Goal: Task Accomplishment & Management: Use online tool/utility

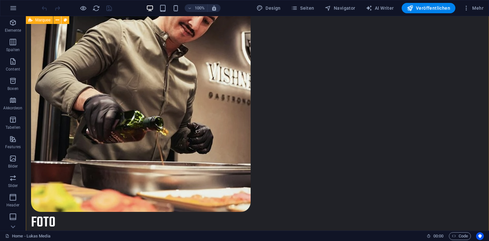
scroll to position [836, 0]
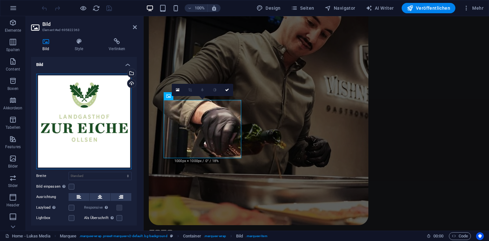
click at [92, 123] on div "Ziehe Dateien zum Hochladen hierher oder klicke hier, um aus Dateien oder koste…" at bounding box center [83, 121] width 95 height 95
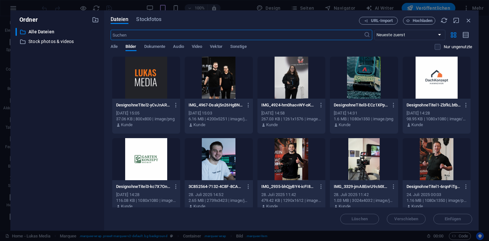
click at [92, 123] on div "​ Alle Dateien Alle Dateien ​ Stock photos & videos Stock photos & videos" at bounding box center [57, 127] width 83 height 198
click at [175, 183] on button "button" at bounding box center [174, 186] width 9 height 10
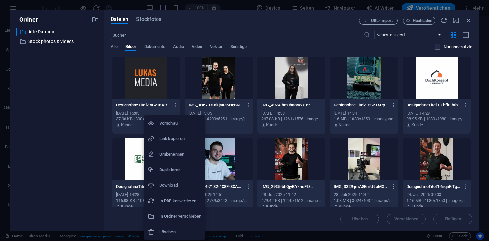
click at [131, 155] on div at bounding box center [244, 120] width 489 height 241
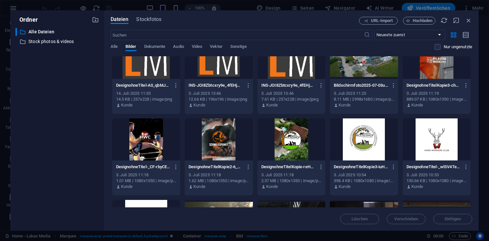
scroll to position [269, 0]
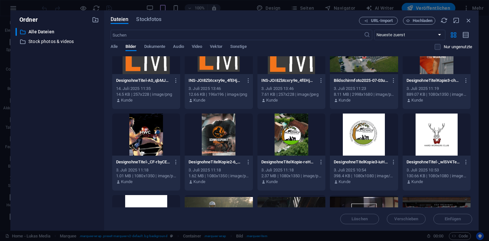
click at [431, 132] on div at bounding box center [436, 134] width 68 height 42
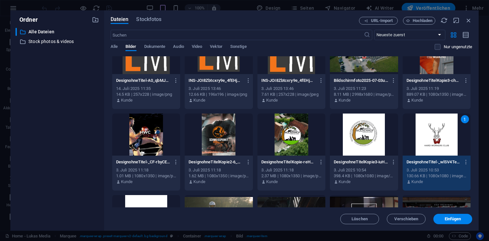
click at [431, 132] on div "1" at bounding box center [436, 134] width 68 height 42
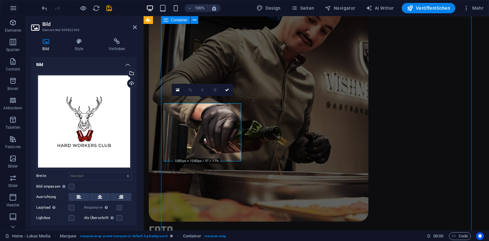
scroll to position [836, 0]
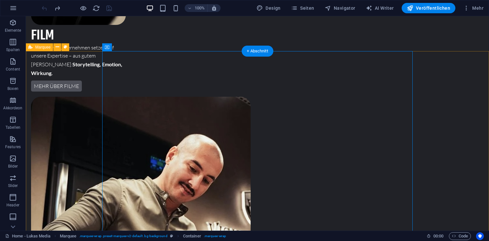
scroll to position [694, 0]
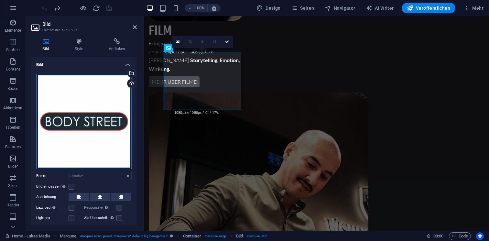
click at [78, 110] on div "Ziehe Dateien zum Hochladen hierher oder klicke hier, um aus Dateien oder koste…" at bounding box center [83, 121] width 95 height 95
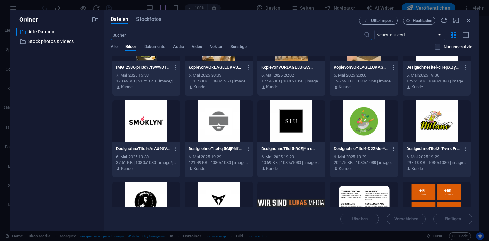
scroll to position [865, 0]
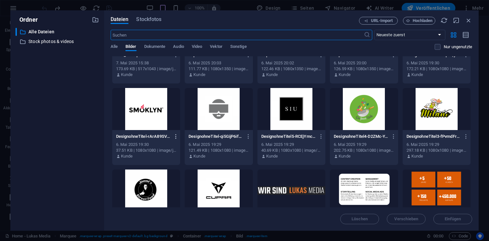
click at [173, 134] on icon "button" at bounding box center [176, 137] width 6 height 6
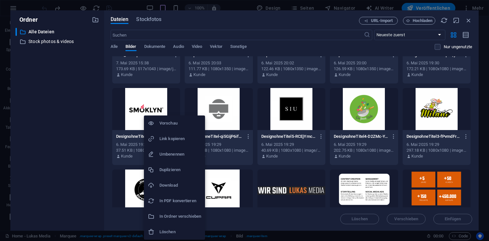
click at [180, 188] on h6 "Download" at bounding box center [180, 185] width 42 height 8
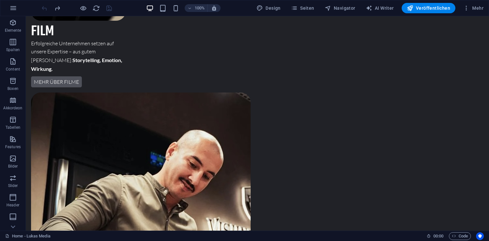
scroll to position [694, 0]
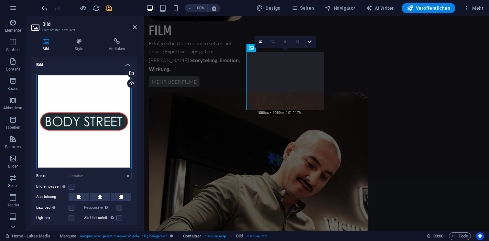
click at [77, 110] on div "Ziehe Dateien zum Hochladen hierher oder klicke hier, um aus Dateien oder koste…" at bounding box center [83, 121] width 95 height 95
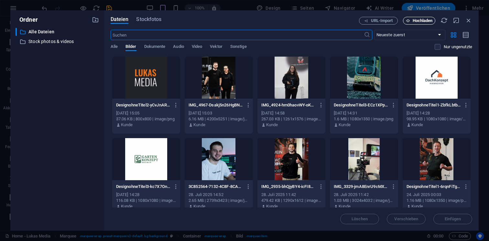
click at [419, 23] on span "Hochladen" at bounding box center [422, 21] width 20 height 4
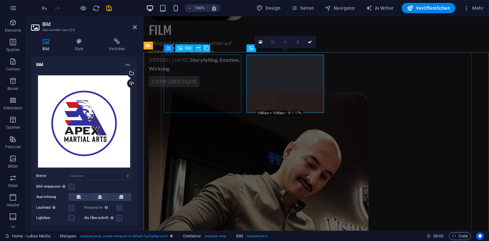
scroll to position [694, 0]
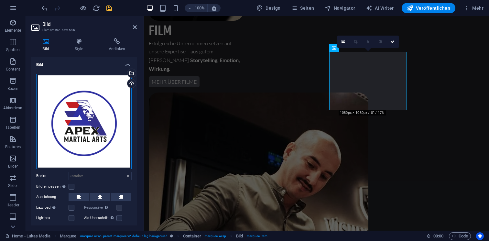
click at [79, 116] on div "Ziehe Dateien zum Hochladen hierher oder klicke hier, um aus Dateien oder koste…" at bounding box center [83, 121] width 95 height 95
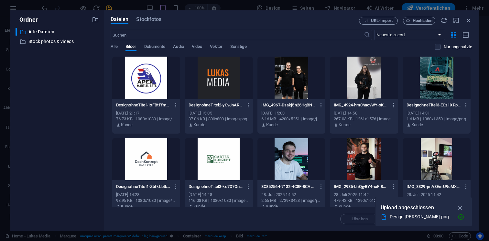
click at [79, 116] on div "​ Alle Dateien Alle Dateien ​ Stock photos & videos Stock photos & videos" at bounding box center [57, 127] width 83 height 198
click at [427, 10] on div "Dateien Stockfotos URL-Import Hochladen ​ Neueste zuerst Älteste zuerst Name (A…" at bounding box center [291, 120] width 374 height 220
click at [415, 16] on div "Dateien Stockfotos URL-Import Hochladen ​ Neueste zuerst Älteste zuerst Name (A…" at bounding box center [291, 120] width 374 height 220
click at [412, 19] on span "Hochladen" at bounding box center [422, 21] width 20 height 4
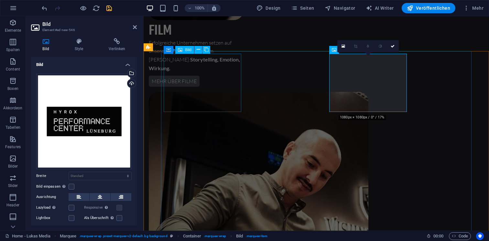
scroll to position [694, 0]
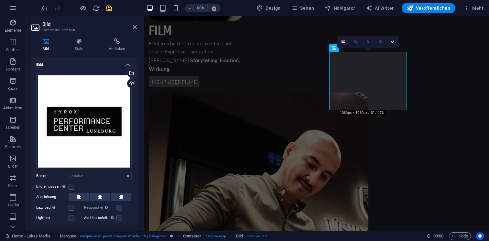
click at [108, 10] on icon "save" at bounding box center [108, 8] width 7 height 7
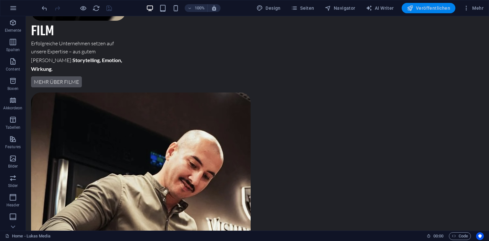
click at [422, 9] on span "Veröffentlichen" at bounding box center [428, 8] width 43 height 6
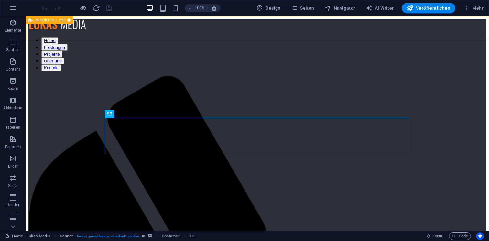
click at [64, 24] on button at bounding box center [61, 20] width 8 height 8
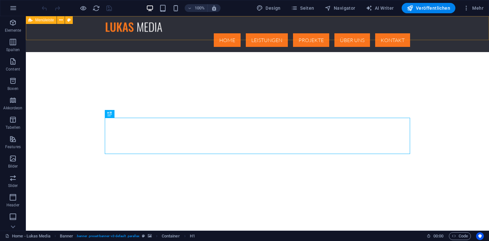
click at [64, 24] on button at bounding box center [61, 20] width 8 height 8
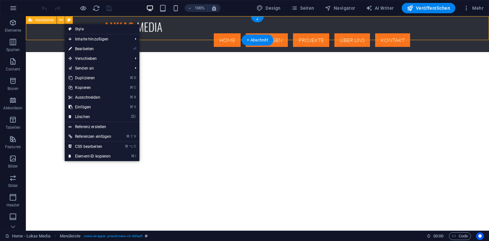
click at [54, 30] on div "Home Leistungen Projekte Über uns Kontakt" at bounding box center [257, 34] width 463 height 36
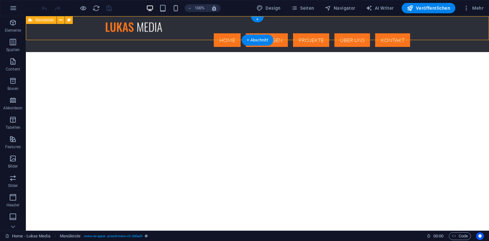
click at [62, 30] on div "Home Leistungen Projekte Über uns Kontakt" at bounding box center [257, 34] width 463 height 36
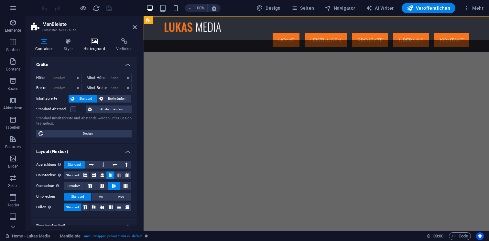
click at [96, 43] on icon at bounding box center [94, 41] width 30 height 6
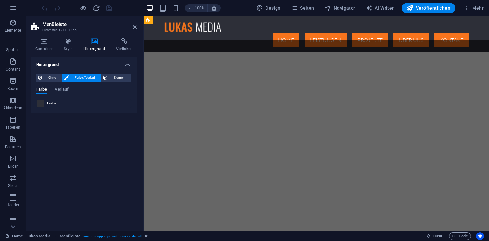
click at [39, 105] on span at bounding box center [40, 103] width 7 height 7
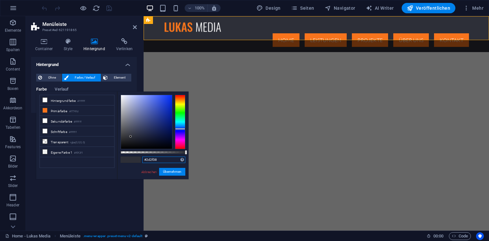
click at [151, 160] on input "#2d2f38" at bounding box center [163, 159] width 43 height 6
paste input "42526"
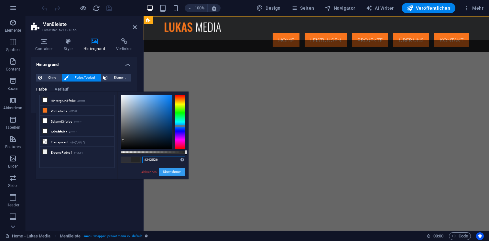
type input "#242526"
click at [175, 175] on button "Übernehmen" at bounding box center [172, 172] width 26 height 8
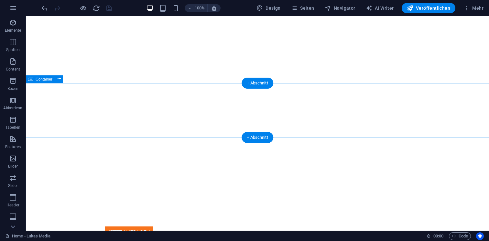
scroll to position [196, 0]
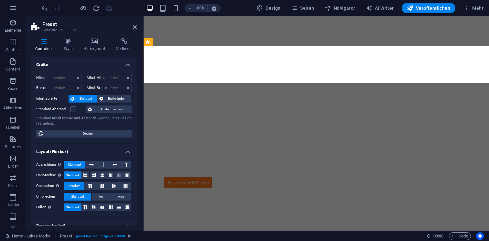
click at [138, 26] on aside "Preset Preset #ed-740000014 Container Style Hintergrund Verlinken Größe Höhe St…" at bounding box center [85, 123] width 118 height 214
click at [136, 26] on icon at bounding box center [135, 27] width 4 height 5
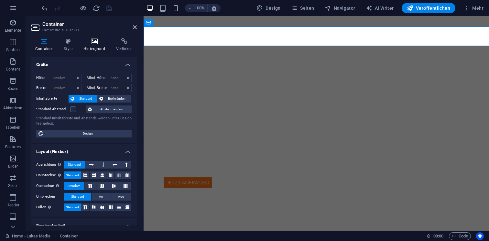
click at [94, 46] on h4 "Hintergrund" at bounding box center [95, 45] width 33 height 14
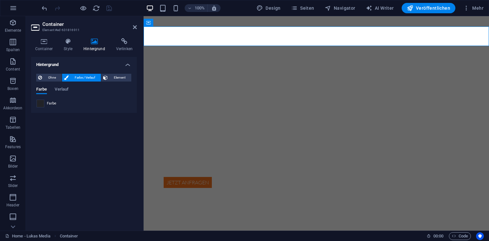
click at [40, 106] on span at bounding box center [40, 103] width 7 height 7
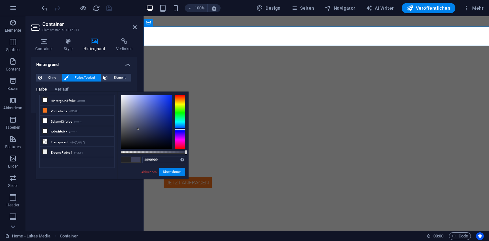
type input "#000000"
drag, startPoint x: 138, startPoint y: 129, endPoint x: 105, endPoint y: 166, distance: 49.4
click at [105, 166] on div "less Hintergrundfarbe #ffffff Primärfarbe #f7741d Sekundärfarbe #ffffff Schrift…" at bounding box center [112, 135] width 152 height 88
click at [172, 172] on button "Übernehmen" at bounding box center [172, 172] width 26 height 8
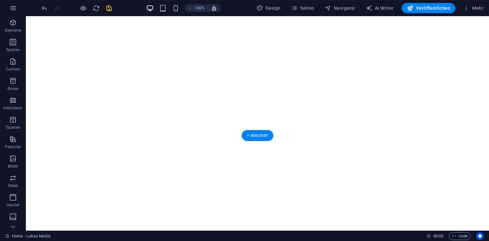
scroll to position [130, 0]
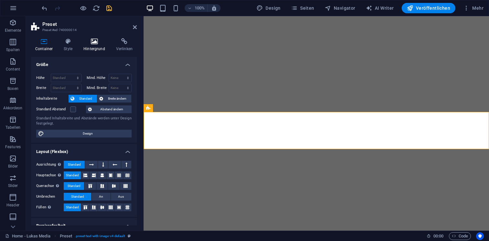
click at [95, 41] on icon at bounding box center [94, 41] width 30 height 6
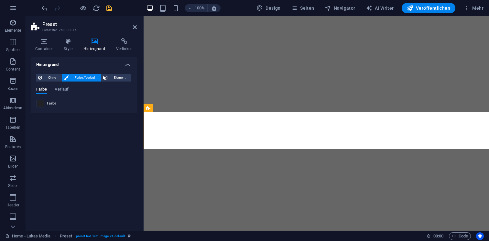
click at [40, 105] on span at bounding box center [40, 103] width 7 height 7
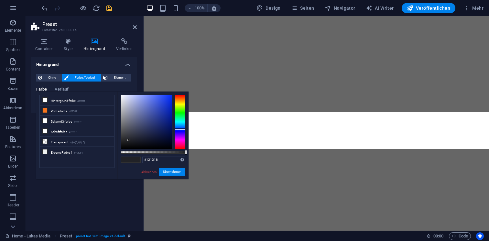
type input "#000000"
drag, startPoint x: 132, startPoint y: 143, endPoint x: 103, endPoint y: 175, distance: 42.8
click at [103, 175] on div "less Hintergrundfarbe #ffffff Primärfarbe #f7741d Sekundärfarbe #ffffff Schrift…" at bounding box center [112, 135] width 152 height 88
click at [170, 171] on button "Übernehmen" at bounding box center [172, 172] width 26 height 8
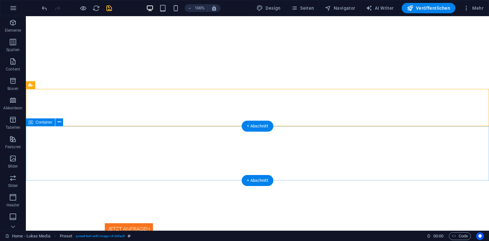
scroll to position [160, 0]
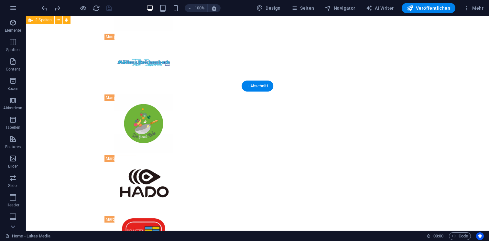
scroll to position [2422, 0]
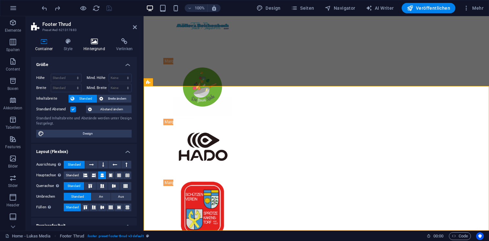
click at [96, 41] on icon at bounding box center [94, 41] width 30 height 6
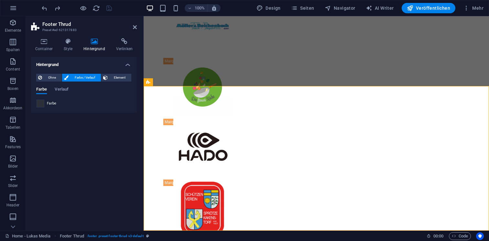
click at [39, 105] on span at bounding box center [40, 103] width 7 height 7
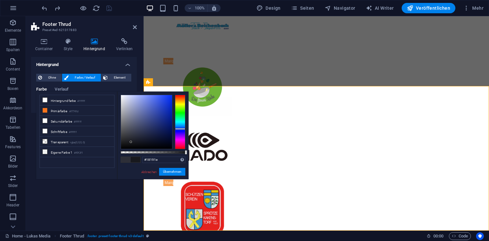
type input "#000000"
drag, startPoint x: 131, startPoint y: 142, endPoint x: 112, endPoint y: 163, distance: 28.1
click at [112, 163] on div "less Hintergrundfarbe #ffffff Primärfarbe #f7741d Sekundärfarbe #ffffff Schrift…" at bounding box center [112, 135] width 152 height 88
click at [169, 177] on div "#000000 Unterstützte Formate: #0852ed rgb(8, 82, 237) rgba(8, 82, 237, 90%) hsv…" at bounding box center [152, 181] width 71 height 181
click at [169, 173] on button "Übernehmen" at bounding box center [172, 172] width 26 height 8
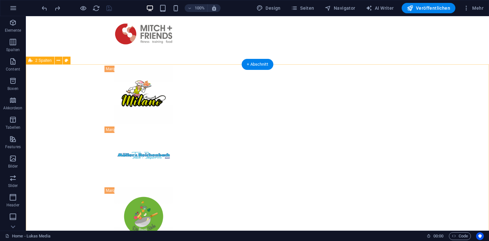
scroll to position [2298, 0]
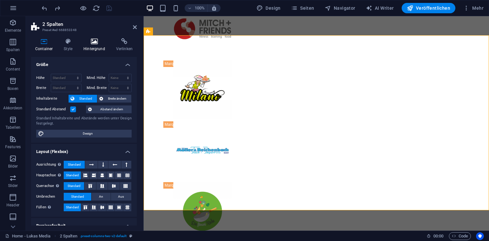
click at [92, 42] on icon at bounding box center [94, 41] width 30 height 6
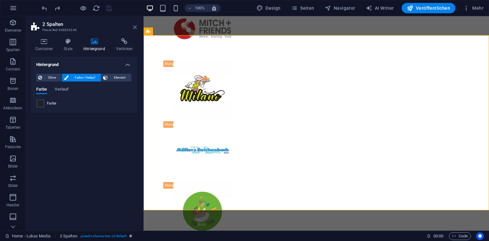
click at [135, 25] on icon at bounding box center [135, 27] width 4 height 5
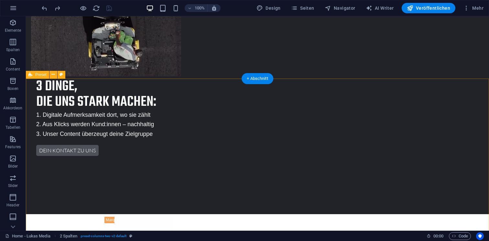
scroll to position [1262, 0]
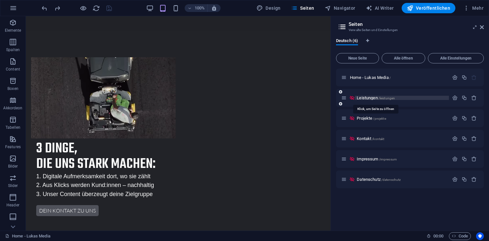
click at [362, 99] on span "Leistungen /leistungen" at bounding box center [376, 97] width 38 height 5
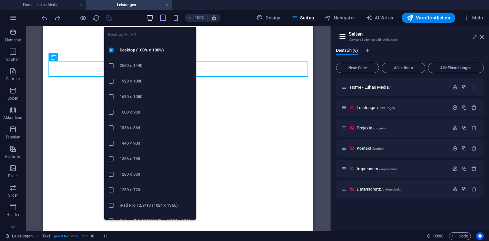
click at [154, 18] on icon "button" at bounding box center [149, 17] width 7 height 7
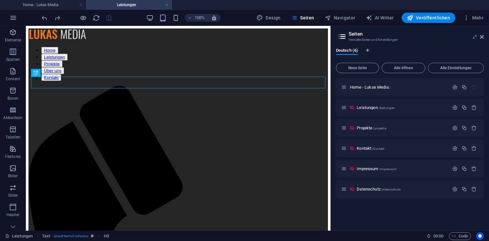
click at [479, 36] on h2 "Seiten" at bounding box center [415, 34] width 135 height 6
click at [482, 36] on icon at bounding box center [482, 36] width 4 height 5
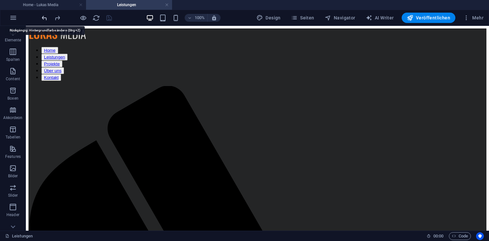
click at [43, 17] on icon "undo" at bounding box center [44, 17] width 7 height 7
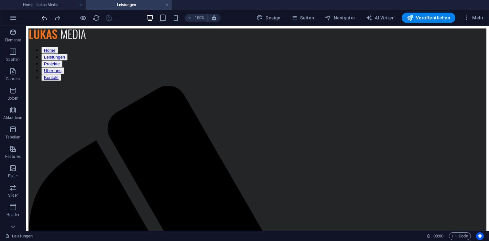
click at [40, 15] on span "undo" at bounding box center [44, 17] width 8 height 7
click at [164, 5] on h4 "Leistungen" at bounding box center [129, 4] width 86 height 7
click at [166, 5] on link at bounding box center [167, 5] width 4 height 6
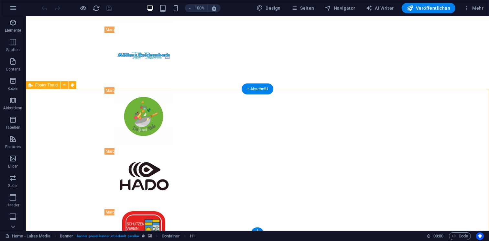
scroll to position [2422, 0]
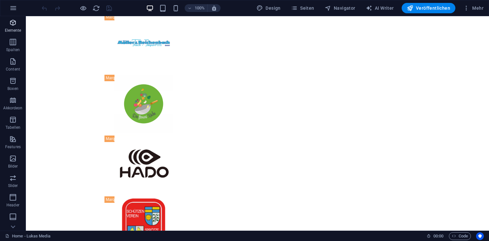
click at [19, 29] on p "Elemente" at bounding box center [13, 30] width 16 height 5
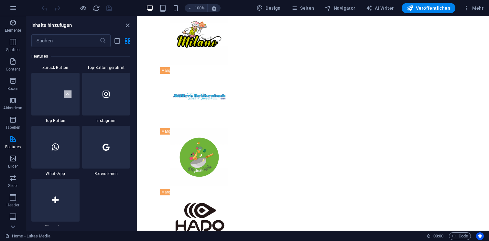
scroll to position [3025, 0]
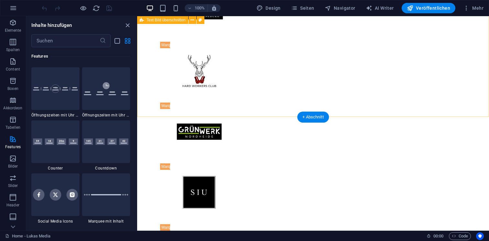
scroll to position [1728, 0]
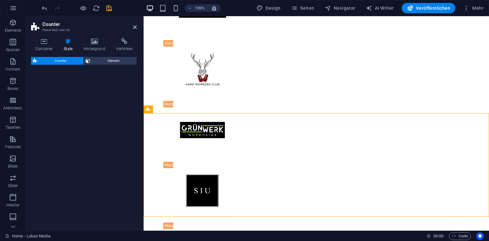
select select "rem"
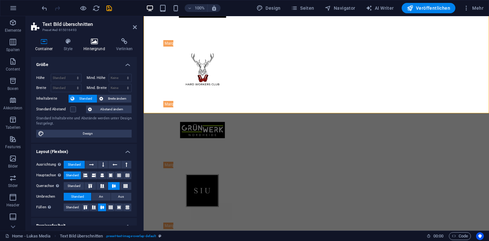
click at [94, 49] on h4 "Hintergrund" at bounding box center [95, 45] width 33 height 14
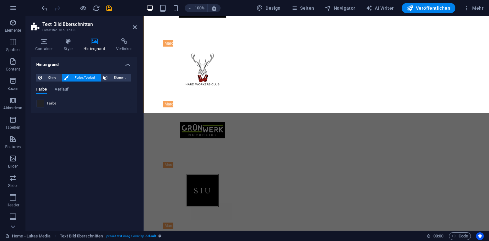
click at [43, 101] on span at bounding box center [40, 103] width 7 height 7
type input "#212227"
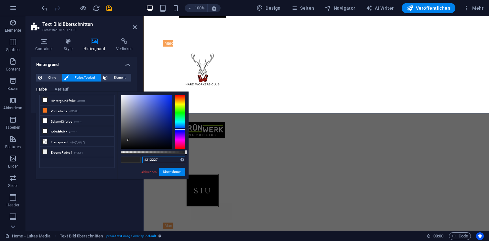
click at [160, 159] on input "#212227" at bounding box center [163, 159] width 43 height 6
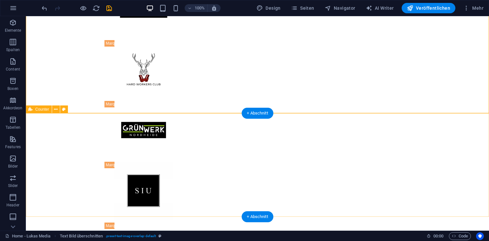
select select "rem"
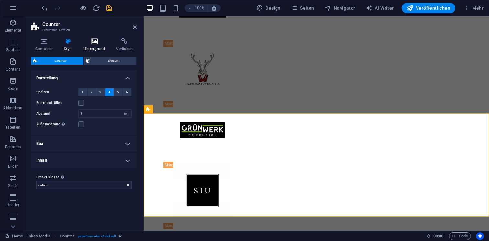
click at [91, 42] on icon at bounding box center [94, 41] width 30 height 6
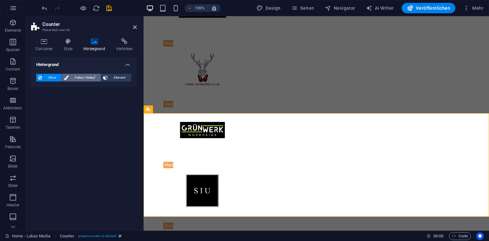
click at [75, 80] on span "Farbe / Verlauf" at bounding box center [84, 78] width 28 height 8
click at [41, 100] on span at bounding box center [40, 103] width 7 height 7
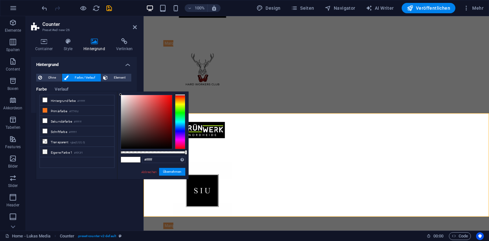
click at [165, 164] on div "#ffffff Unterstützte Formate: #0852ed rgb(8, 82, 237) rgba(8, 82, 237, 90%) hsv…" at bounding box center [152, 181] width 71 height 181
click at [164, 162] on input "#ffffff" at bounding box center [163, 159] width 43 height 6
paste input "212227"
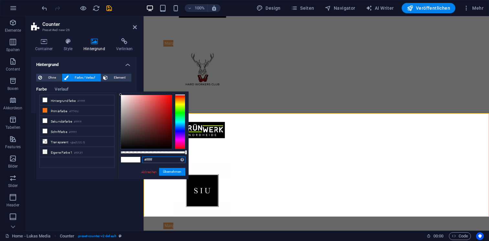
type input "#212227"
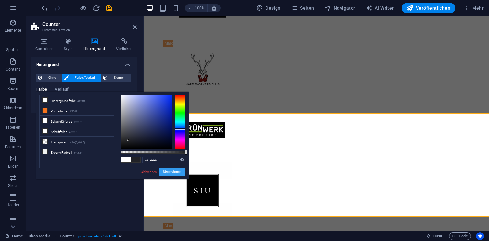
click at [171, 170] on button "Übernehmen" at bounding box center [172, 172] width 26 height 8
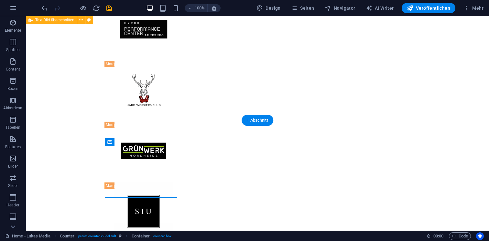
scroll to position [1683, 0]
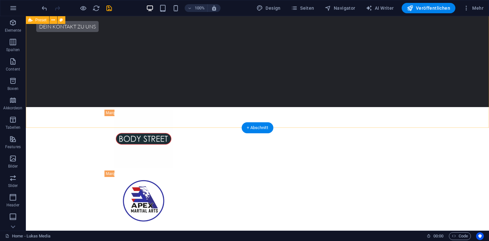
scroll to position [1460, 0]
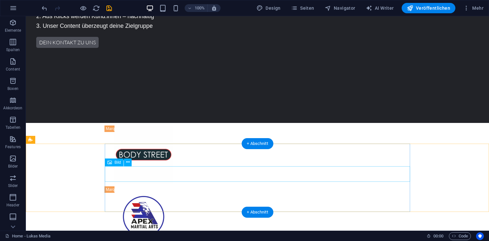
select select "px"
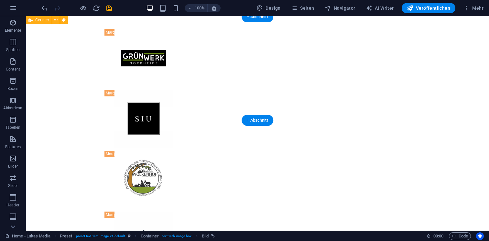
scroll to position [1797, 0]
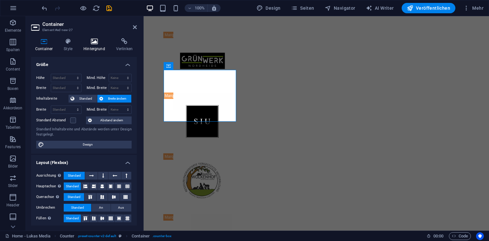
click at [93, 44] on icon at bounding box center [94, 41] width 30 height 6
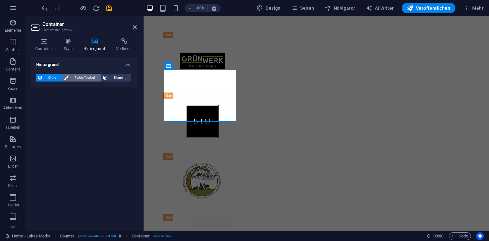
click at [80, 74] on span "Farbe / Verlauf" at bounding box center [84, 78] width 28 height 8
click at [43, 102] on span at bounding box center [40, 103] width 7 height 7
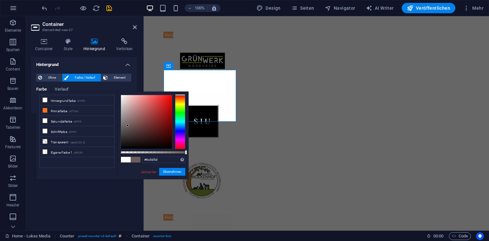
click at [128, 125] on div at bounding box center [146, 122] width 51 height 54
click at [79, 112] on small "#f7741d" at bounding box center [73, 111] width 9 height 5
type input "#f7741d"
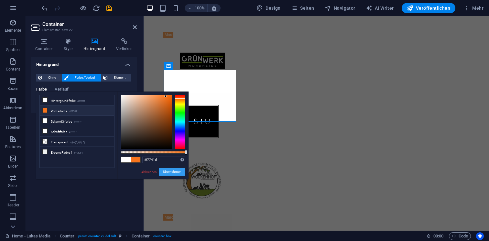
click at [169, 173] on button "Übernehmen" at bounding box center [172, 172] width 26 height 8
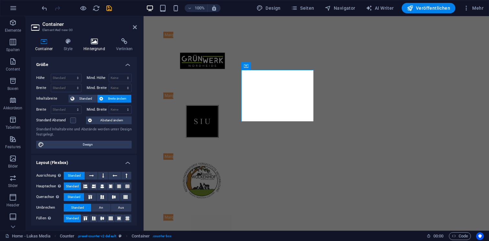
click at [88, 50] on h4 "Hintergrund" at bounding box center [95, 45] width 33 height 14
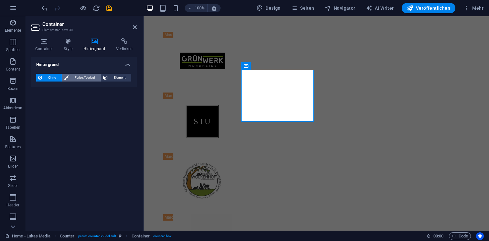
click at [72, 77] on span "Farbe / Verlauf" at bounding box center [84, 78] width 28 height 8
click at [39, 102] on span at bounding box center [40, 103] width 7 height 7
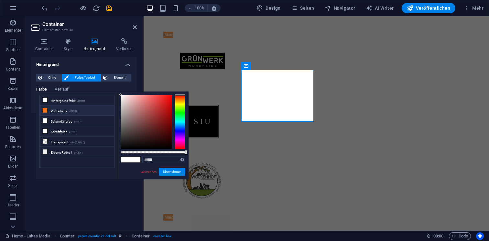
click at [57, 112] on li "Primärfarbe #f7741d" at bounding box center [77, 110] width 74 height 10
type input "#f7741d"
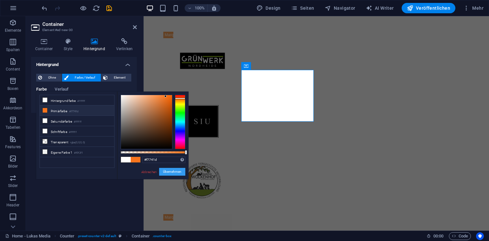
click at [170, 174] on button "Übernehmen" at bounding box center [172, 172] width 26 height 8
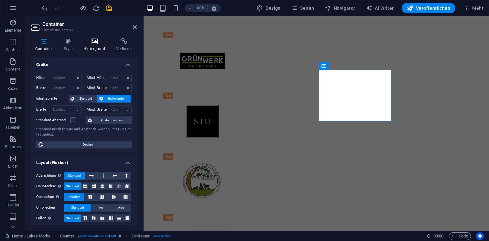
click at [84, 44] on icon at bounding box center [94, 41] width 30 height 6
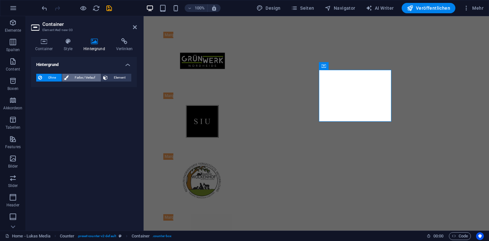
click at [88, 76] on span "Farbe / Verlauf" at bounding box center [84, 78] width 28 height 8
click at [32, 105] on div "Ohne Farbe / Verlauf Element Hintergrund über volle Breite strecken Farb-Overla…" at bounding box center [84, 91] width 106 height 44
click at [38, 105] on span at bounding box center [40, 103] width 7 height 7
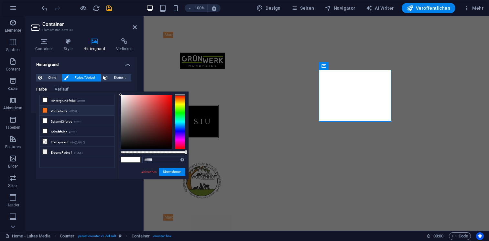
click at [82, 113] on li "Primärfarbe #f7741d" at bounding box center [77, 110] width 74 height 10
type input "#f7741d"
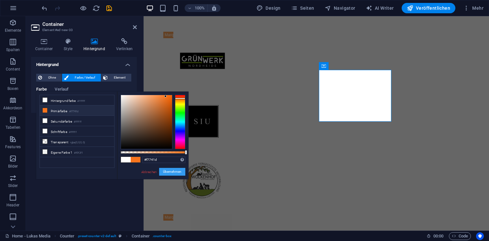
click at [175, 172] on button "Übernehmen" at bounding box center [172, 172] width 26 height 8
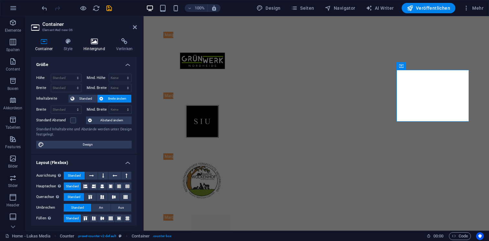
click at [88, 39] on icon at bounding box center [94, 41] width 30 height 6
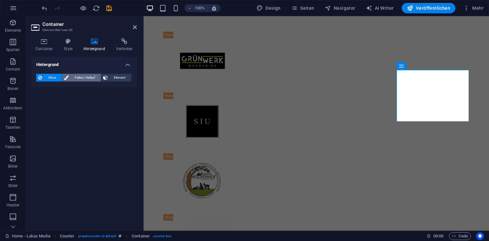
click at [83, 76] on span "Farbe / Verlauf" at bounding box center [84, 78] width 28 height 8
click at [40, 104] on span at bounding box center [40, 103] width 7 height 7
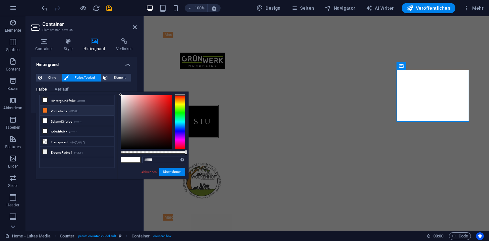
click at [72, 113] on li "Primärfarbe #f7741d" at bounding box center [77, 110] width 74 height 10
type input "#f7741d"
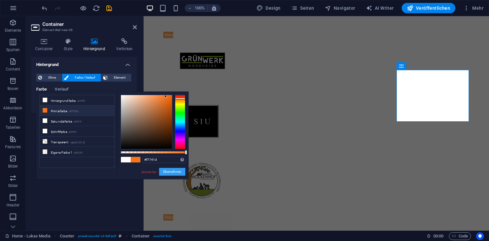
click at [173, 172] on button "Übernehmen" at bounding box center [172, 172] width 26 height 8
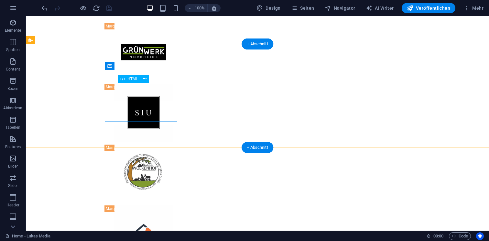
scroll to position [1794, 0]
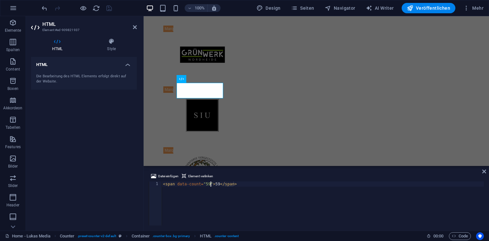
click at [210, 186] on div "< span data-count = "59" > 59 </ span >" at bounding box center [323, 208] width 322 height 54
click at [220, 186] on div "< span data-count = "59s" > 59 </ span >" at bounding box center [323, 208] width 322 height 54
type textarea "<span data-count="59">59</span>"
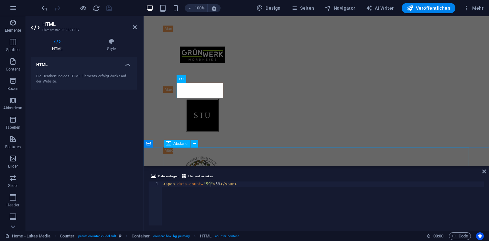
drag, startPoint x: 224, startPoint y: 159, endPoint x: 366, endPoint y: 185, distance: 143.7
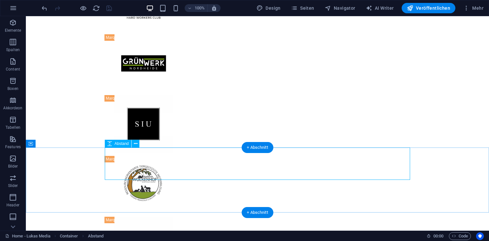
scroll to position [1797, 0]
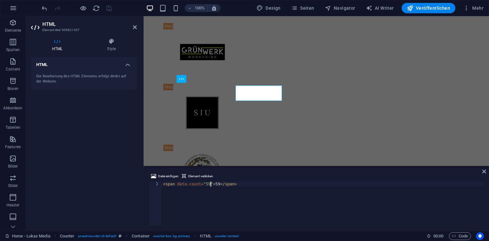
scroll to position [1794, 0]
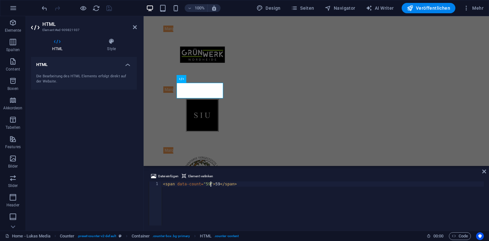
click at [208, 185] on div "< span data-count = "59" > 59 </ span >" at bounding box center [323, 208] width 322 height 54
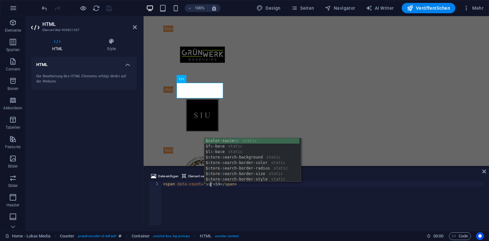
scroll to position [0, 4]
type textarea "<span data-count="sss">59</span>"
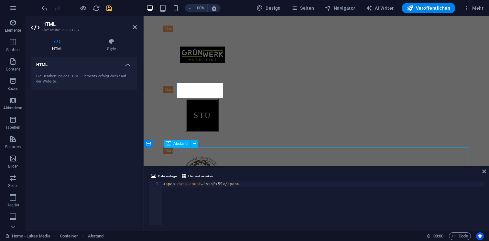
scroll to position [1797, 0]
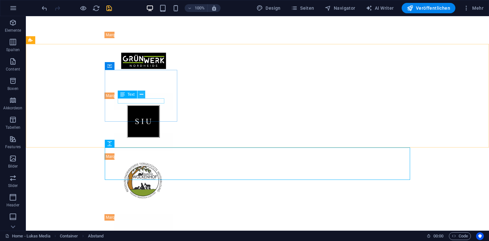
click at [140, 95] on icon at bounding box center [142, 94] width 4 height 7
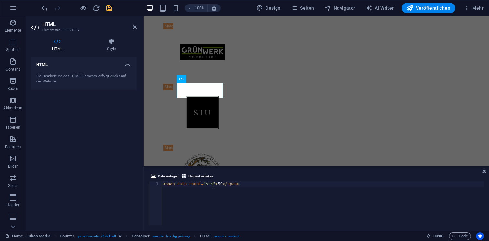
scroll to position [1794, 0]
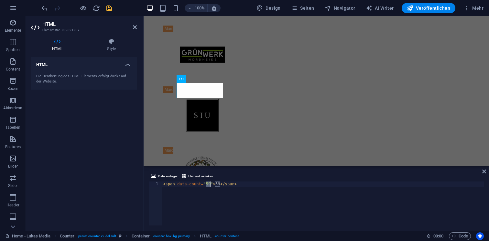
click at [219, 184] on div "< span data-count = "59" > 59 </ span >" at bounding box center [323, 208] width 322 height 54
type textarea "<span data-count="59">59</span>"
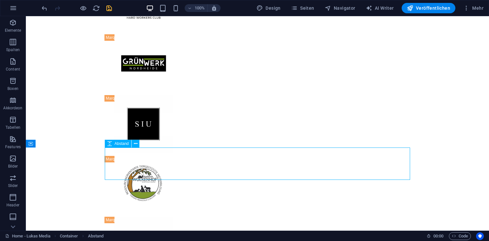
scroll to position [1797, 0]
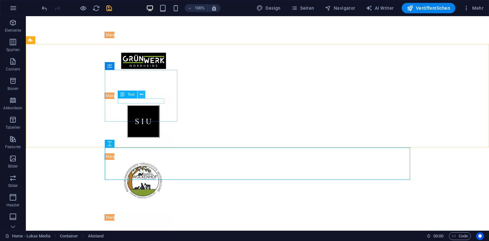
click at [138, 96] on button at bounding box center [141, 95] width 8 height 8
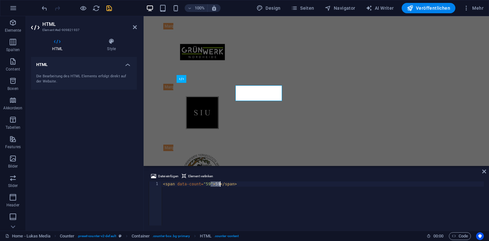
scroll to position [1794, 0]
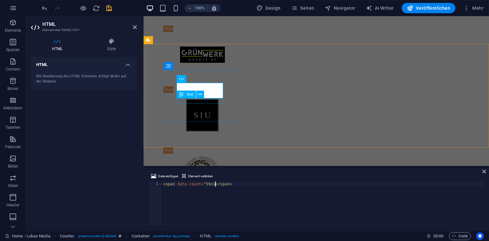
scroll to position [0, 4]
click at [236, 196] on div "< span data-count = "59" > 59 </ span >" at bounding box center [323, 208] width 322 height 54
click at [219, 185] on div "< span data-count = "59" > 59 </ span >" at bounding box center [323, 208] width 322 height 54
type textarea "<span data-count="59">200+</span>"
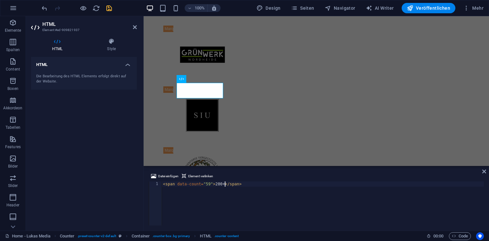
click at [220, 175] on div "Datei einfügen Element verlinken" at bounding box center [316, 176] width 335 height 9
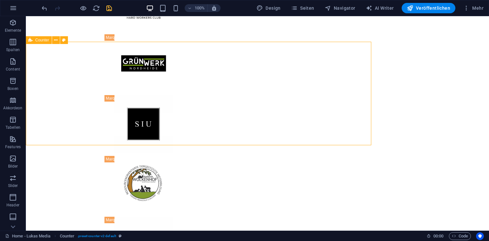
scroll to position [1797, 0]
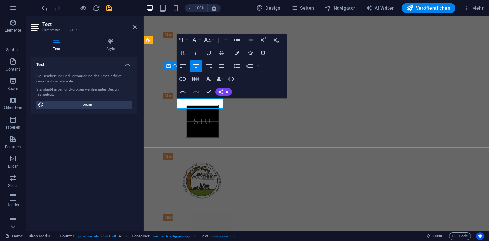
drag, startPoint x: 213, startPoint y: 108, endPoint x: 198, endPoint y: 99, distance: 17.1
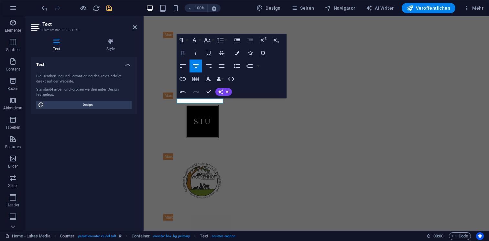
click at [183, 52] on icon "button" at bounding box center [183, 53] width 8 height 8
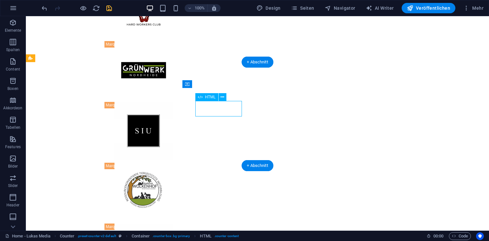
scroll to position [1776, 0]
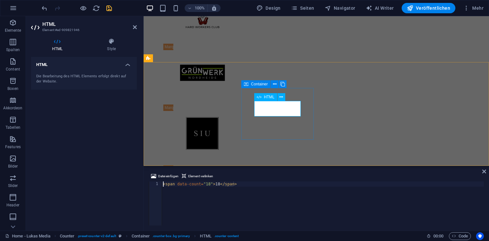
click at [219, 185] on div "< span data-count = "18" > 18 </ span >" at bounding box center [323, 208] width 322 height 54
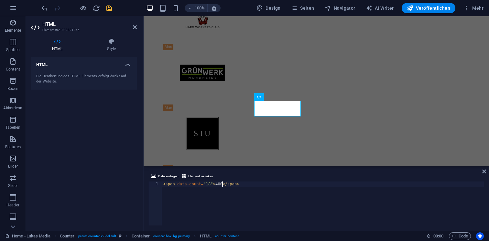
scroll to position [0, 5]
type textarea "<span data-count="18">400+</span>"
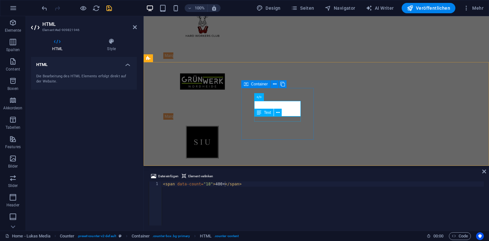
scroll to position [1779, 0]
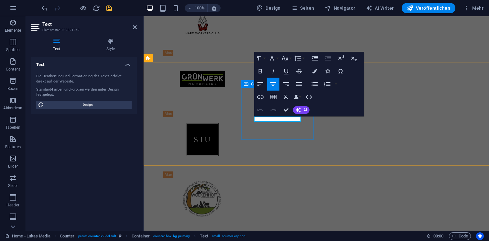
click at [261, 72] on icon "button" at bounding box center [260, 71] width 8 height 8
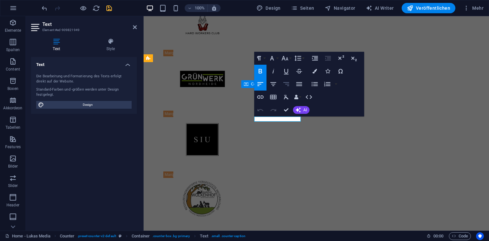
click at [281, 85] on button "Rechtsbündig ausrichten" at bounding box center [286, 84] width 12 height 13
click at [274, 85] on icon "button" at bounding box center [273, 84] width 6 height 4
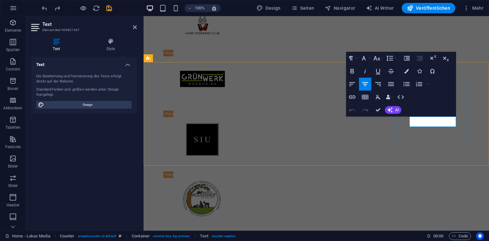
drag, startPoint x: 427, startPoint y: 117, endPoint x: 403, endPoint y: 117, distance: 24.6
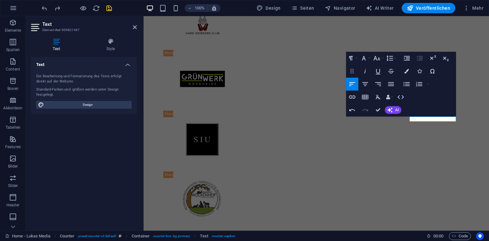
click at [356, 69] on icon "button" at bounding box center [352, 71] width 8 height 8
click at [367, 83] on icon "button" at bounding box center [365, 84] width 8 height 8
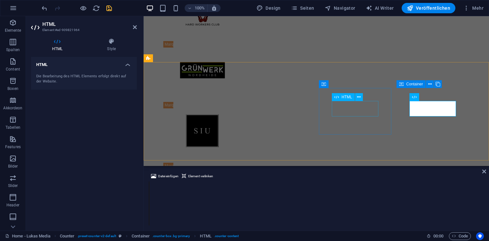
scroll to position [1776, 0]
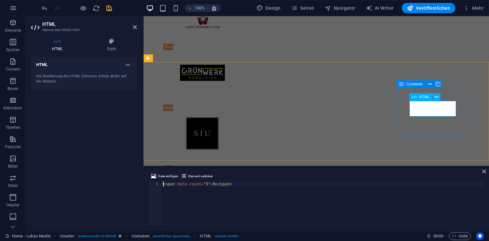
click at [215, 185] on div "< span data-count = "9" > 9 </ span >" at bounding box center [323, 208] width 322 height 54
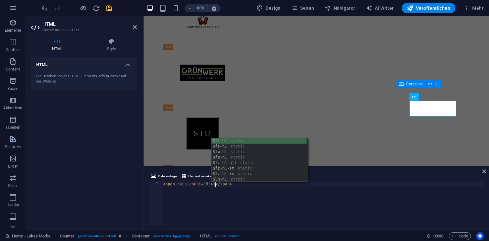
click at [304, 191] on div "< span data-count = "9" > 1 </ span >" at bounding box center [323, 208] width 322 height 54
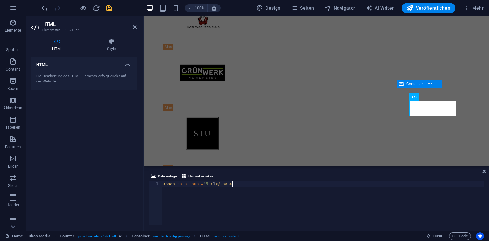
type textarea "<span data-count="9">1</span>"
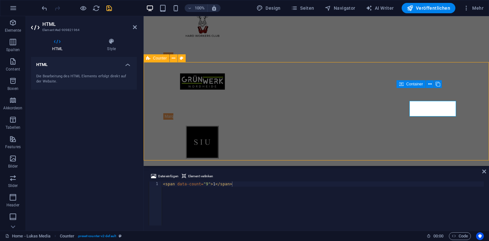
scroll to position [1779, 0]
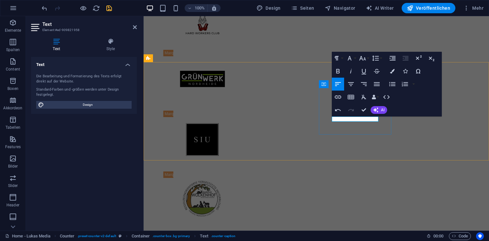
copy p "ERFAHRUNG"
click at [336, 69] on icon "button" at bounding box center [338, 71] width 4 height 5
click at [354, 88] on icon "button" at bounding box center [351, 84] width 8 height 8
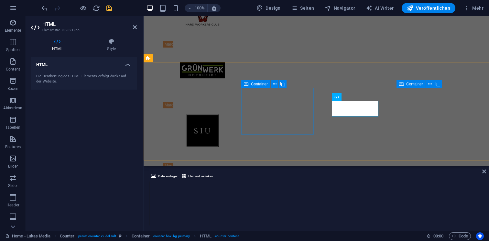
scroll to position [1776, 0]
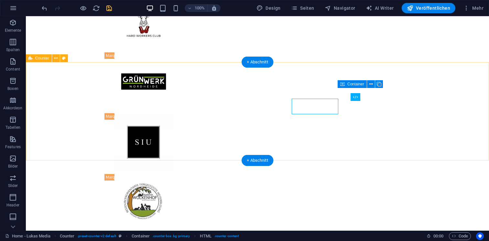
scroll to position [1779, 0]
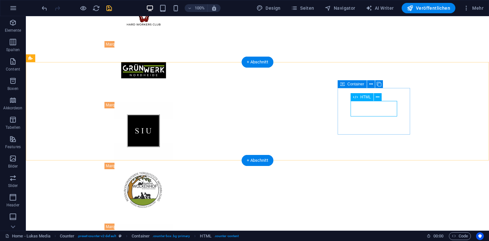
scroll to position [1776, 0]
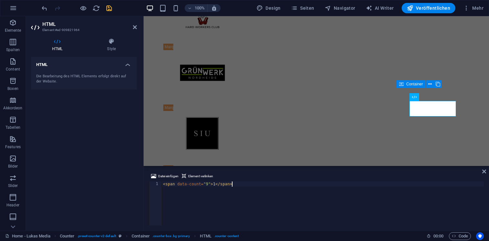
click at [238, 179] on div "Datei einfügen Element verlinken" at bounding box center [316, 176] width 335 height 9
click at [235, 183] on div "< span data-count = "9" > 1 </ span >" at bounding box center [323, 208] width 322 height 54
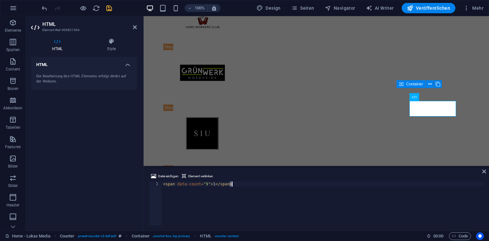
click at [235, 183] on div "< span data-count = "9" > 1 </ span >" at bounding box center [323, 208] width 322 height 54
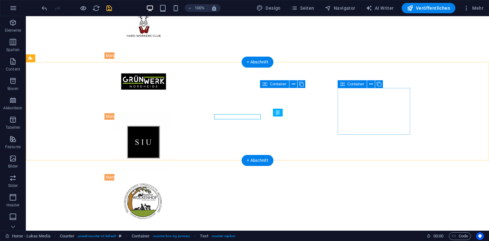
scroll to position [1779, 0]
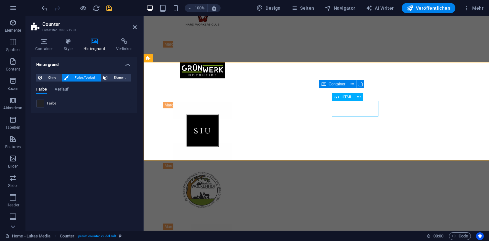
scroll to position [1776, 0]
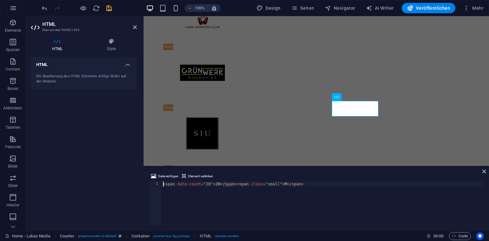
click at [219, 184] on div "< span data-count = "20" > 20 </ span > < span class = "small" > M </ span >" at bounding box center [323, 208] width 322 height 54
click at [214, 185] on div "< span data-count = "9" > 1 </ span >" at bounding box center [323, 208] width 322 height 54
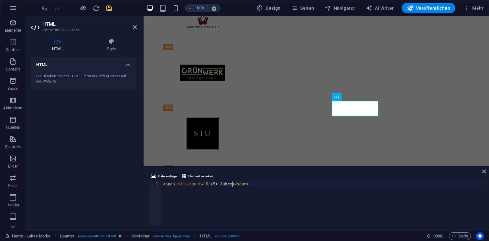
type textarea "<span data-count="9">5+ Jahre</span>"
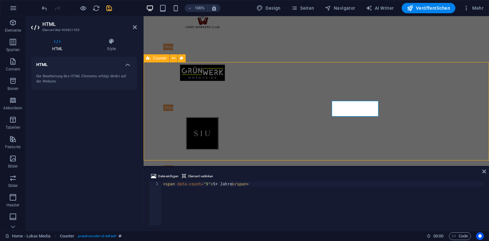
scroll to position [1779, 0]
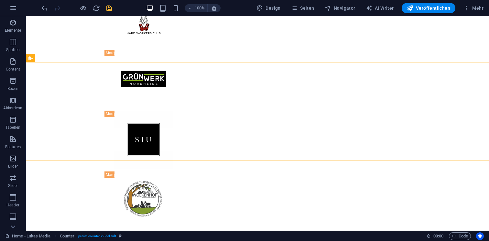
click at [107, 10] on icon "save" at bounding box center [108, 8] width 7 height 7
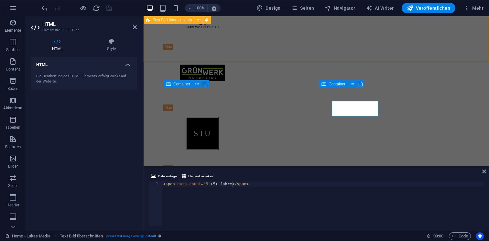
scroll to position [1779, 0]
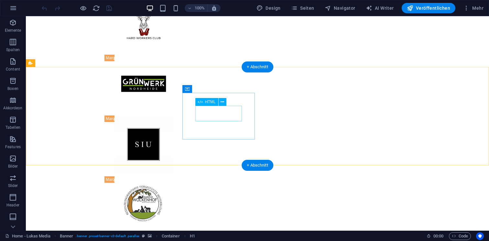
scroll to position [1783, 0]
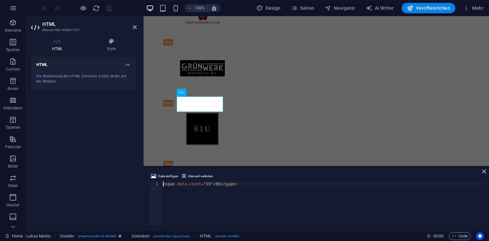
click at [219, 185] on div "< span data-count = "59" > 59 </ span >" at bounding box center [323, 208] width 322 height 54
type textarea "<span data-count="59">250+</span>"
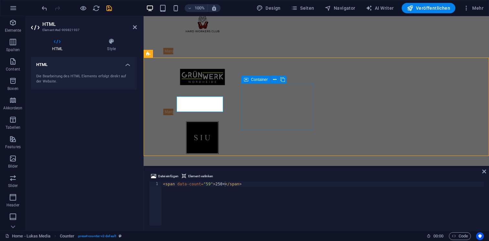
scroll to position [1783, 0]
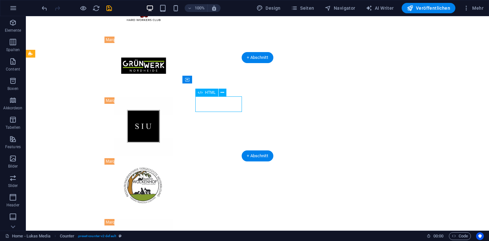
scroll to position [1781, 0]
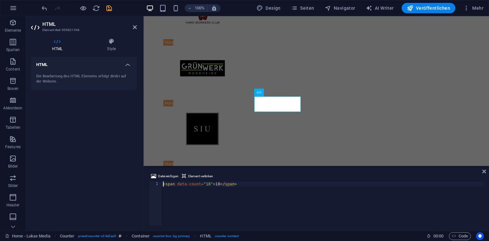
click at [218, 183] on div "< span data-count = "18" > 18 </ span >" at bounding box center [323, 208] width 322 height 54
type textarea "<span data-count="18">500+</span>"
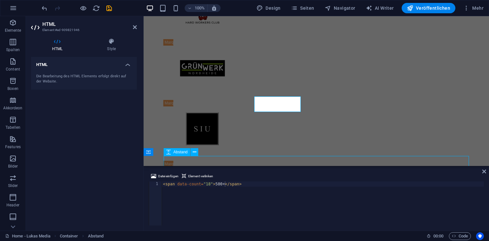
scroll to position [1783, 0]
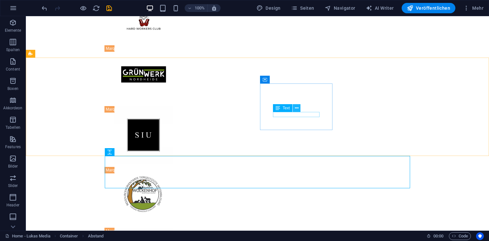
click at [294, 107] on button at bounding box center [297, 108] width 8 height 8
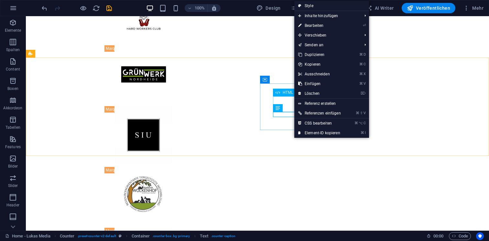
click at [282, 96] on div "HTML" at bounding box center [284, 93] width 23 height 8
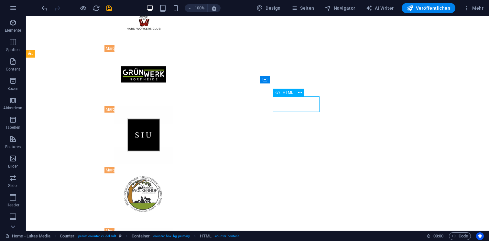
click at [294, 105] on button at bounding box center [297, 108] width 8 height 8
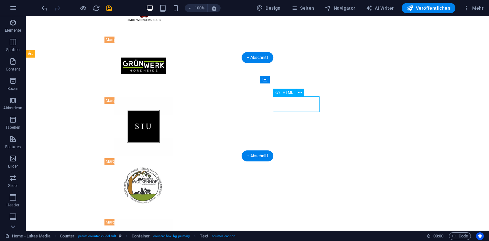
scroll to position [1781, 0]
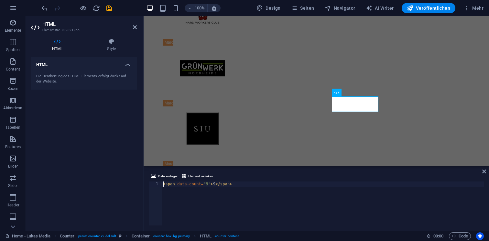
click at [215, 185] on div "< span data-count = "9" > 9 </ span >" at bounding box center [323, 208] width 322 height 54
type textarea "<span data-count="9">5 Jahre +</span>"
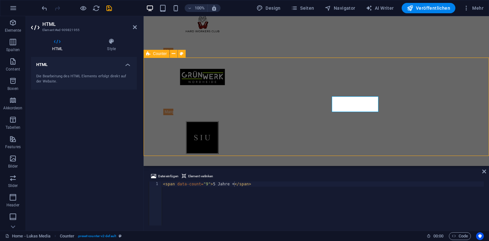
scroll to position [1783, 0]
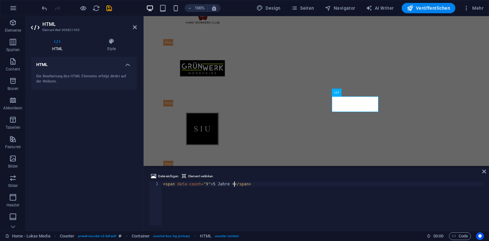
click at [232, 187] on div "< span data-count = "9" > 5 Jahre + </ span >" at bounding box center [323, 208] width 322 height 54
click at [232, 184] on div "< span data-count = "9" > 5 Jahre + </ span >" at bounding box center [323, 208] width 322 height 54
type textarea "<span data-count="9">5 Jahre+</span>"
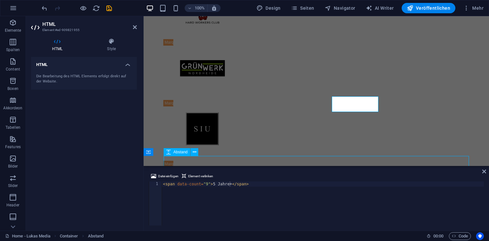
scroll to position [1783, 0]
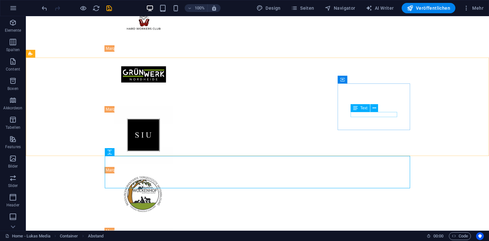
click at [367, 104] on div "Text" at bounding box center [359, 108] width 19 height 8
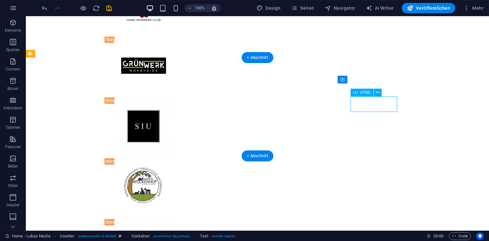
scroll to position [1781, 0]
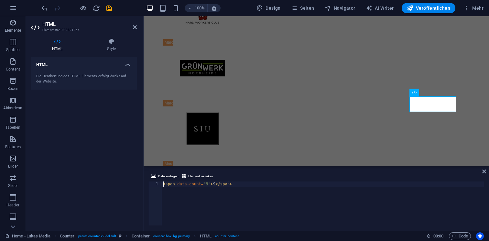
click at [215, 185] on div "< span data-count = "9" > 9 </ span >" at bounding box center [323, 208] width 322 height 54
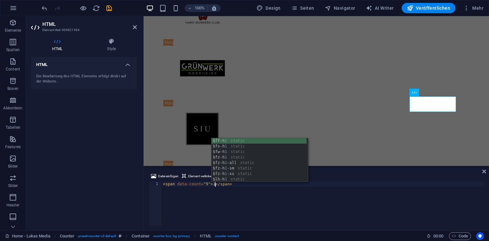
scroll to position [0, 4]
type textarea "<span data-count="9">1</span>"
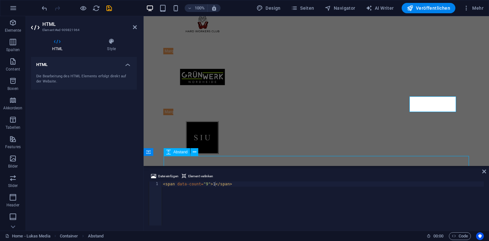
scroll to position [1783, 0]
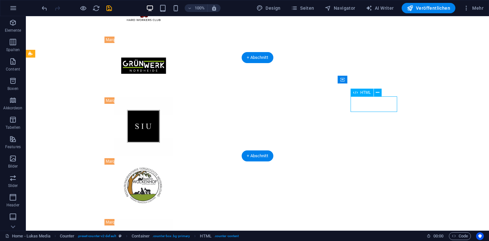
scroll to position [1781, 0]
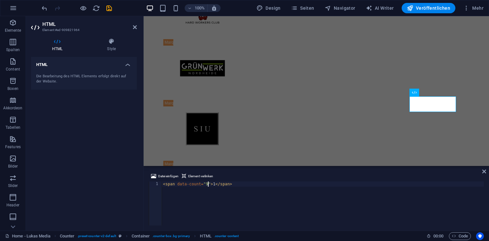
click at [207, 183] on div "< span data-count = "9" > 1 </ span >" at bounding box center [323, 208] width 322 height 54
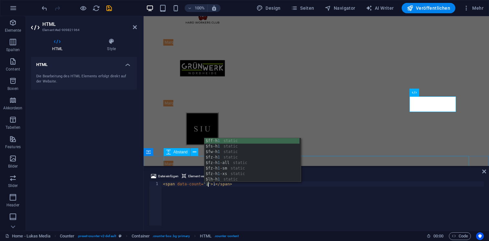
click at [173, 151] on span "Abstand" at bounding box center [180, 152] width 14 height 4
type textarea "<span data-count="1">1</span>"
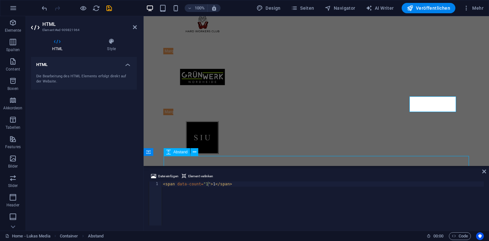
scroll to position [1783, 0]
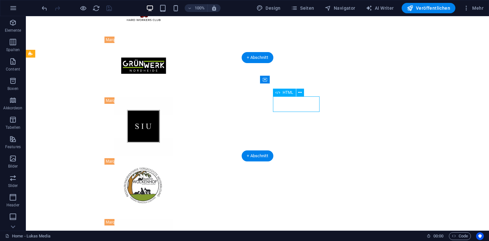
scroll to position [1781, 0]
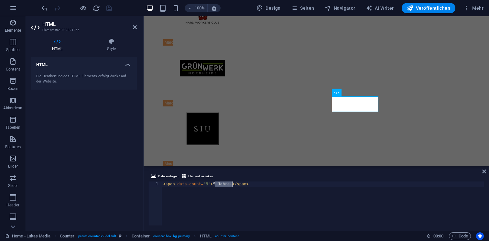
drag, startPoint x: 214, startPoint y: 185, endPoint x: 231, endPoint y: 186, distance: 16.8
click at [231, 186] on div "< span data-count = "9" > 5 Jahre+ </ span >" at bounding box center [323, 208] width 322 height 54
click at [207, 185] on div "< span data-count = "9" > 5 Jahre+ </ span >" at bounding box center [323, 208] width 322 height 54
click at [209, 184] on div "< span data-count = " Jahre+" > 5 Jahre+ </ span >" at bounding box center [323, 208] width 322 height 54
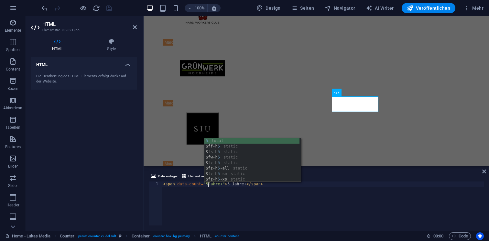
scroll to position [0, 4]
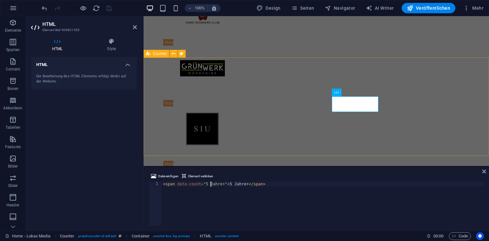
type textarea "<span data-count="5 Jahre+">5 Jahre+</span>"
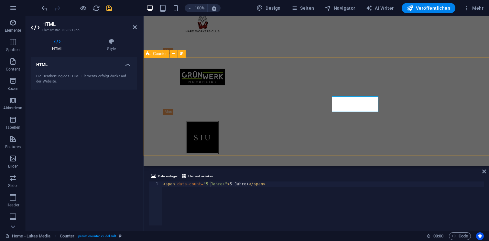
scroll to position [1783, 0]
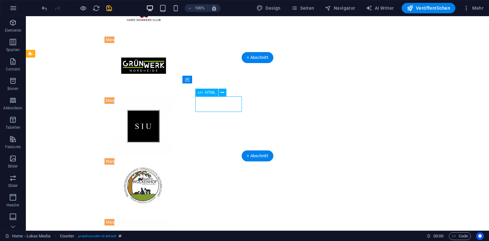
scroll to position [1781, 0]
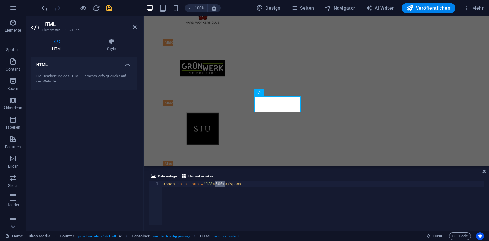
drag, startPoint x: 215, startPoint y: 184, endPoint x: 224, endPoint y: 184, distance: 8.7
click at [224, 184] on div "< span data-count = "18" > 500+ </ span >" at bounding box center [323, 208] width 322 height 54
click at [209, 184] on div "< span data-count = "18" > 500+ </ span >" at bounding box center [323, 208] width 322 height 54
type textarea "<span data-count="500+">500+</span>"
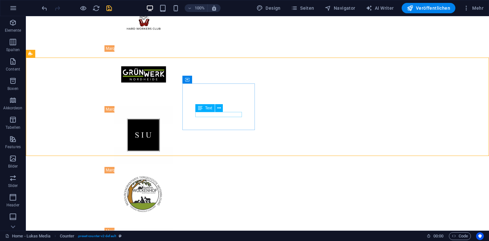
click at [200, 108] on icon at bounding box center [200, 108] width 5 height 8
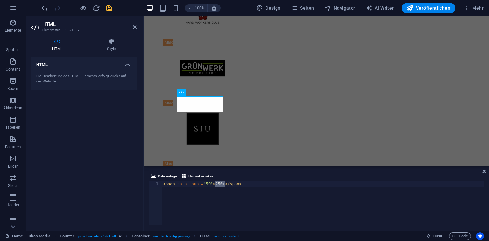
drag, startPoint x: 216, startPoint y: 185, endPoint x: 224, endPoint y: 186, distance: 7.8
click at [224, 186] on div "< span data-count = "59" > 250+ </ span >" at bounding box center [323, 208] width 322 height 54
click at [208, 184] on div "< span data-count = "59" > 250+ </ span >" at bounding box center [323, 208] width 322 height 54
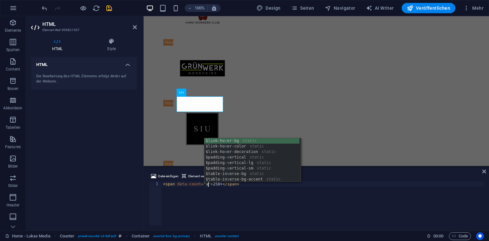
scroll to position [0, 4]
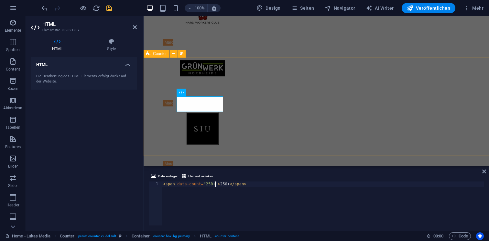
type textarea "<span data-count="250+">250+</span>"
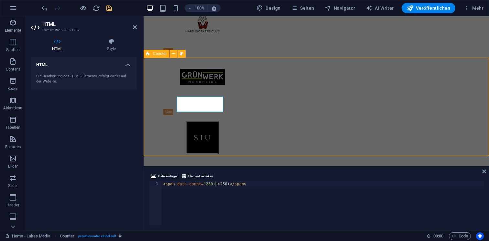
scroll to position [1783, 0]
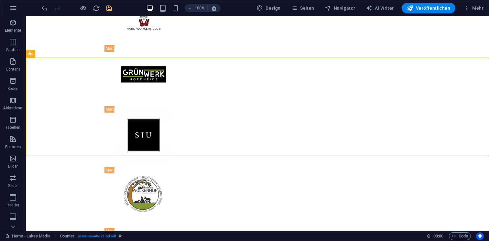
click at [108, 6] on icon "save" at bounding box center [108, 8] width 7 height 7
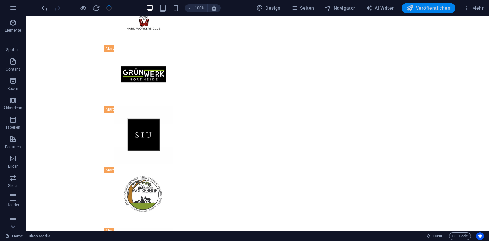
click at [448, 4] on button "Veröffentlichen" at bounding box center [428, 8] width 54 height 10
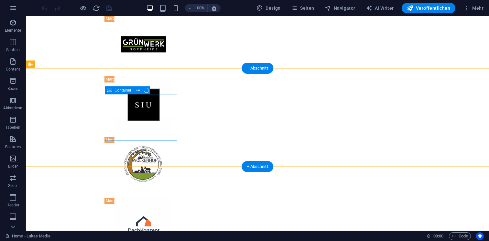
scroll to position [1773, 0]
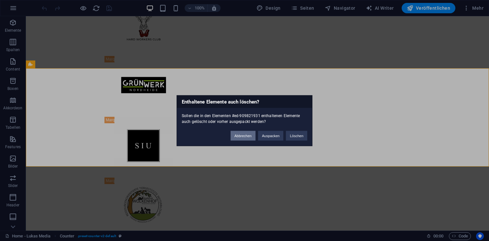
click at [236, 135] on button "Abbrechen" at bounding box center [242, 136] width 25 height 10
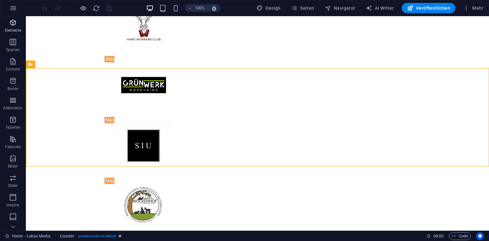
click at [12, 27] on span "Elemente" at bounding box center [13, 27] width 26 height 16
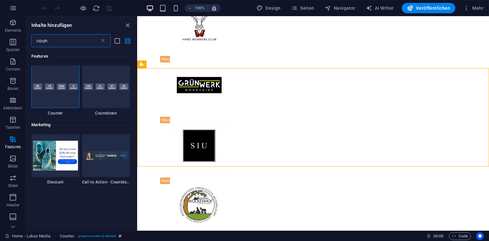
scroll to position [0, 0]
type input "coun"
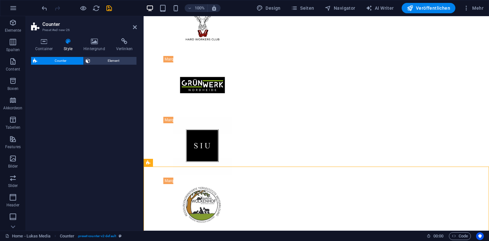
select select "rem"
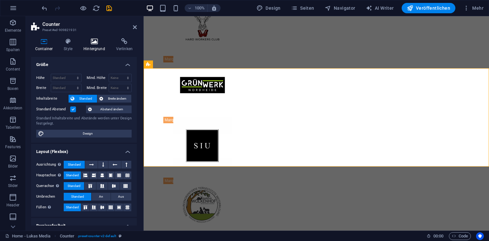
click at [95, 48] on h4 "Hintergrund" at bounding box center [95, 45] width 33 height 14
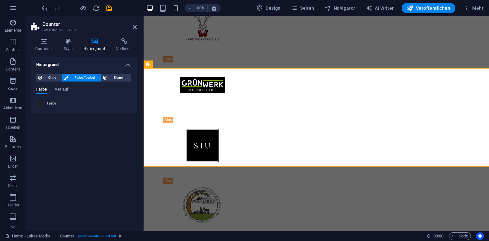
click at [40, 101] on span at bounding box center [40, 103] width 7 height 7
type input "#212227"
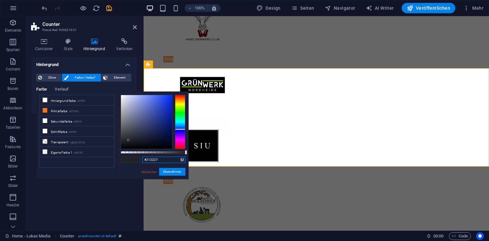
click at [155, 159] on input "#212227" at bounding box center [163, 159] width 43 height 6
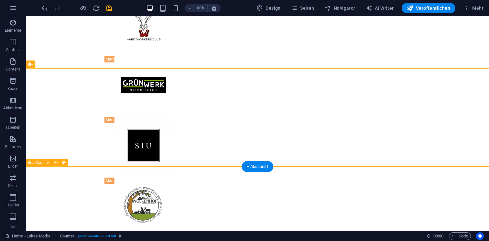
select select "rem"
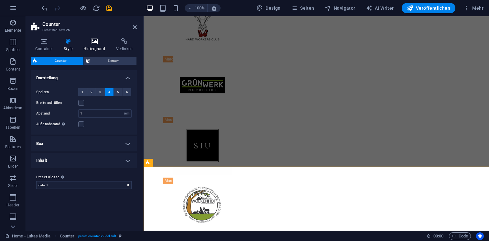
click at [100, 47] on h4 "Hintergrund" at bounding box center [95, 45] width 33 height 14
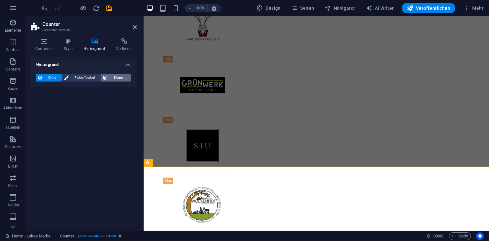
click at [113, 78] on span "Element" at bounding box center [120, 78] width 20 height 8
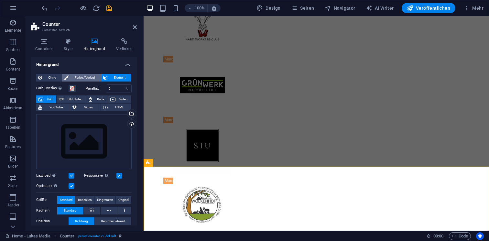
click at [81, 75] on span "Farbe / Verlauf" at bounding box center [84, 78] width 28 height 8
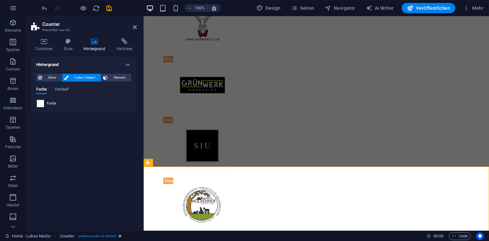
click at [42, 100] on span at bounding box center [40, 103] width 7 height 7
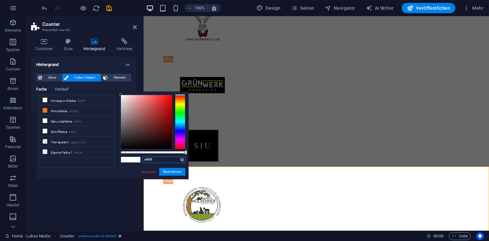
click at [157, 157] on input "#ffffff" at bounding box center [163, 159] width 43 height 6
paste input "212227"
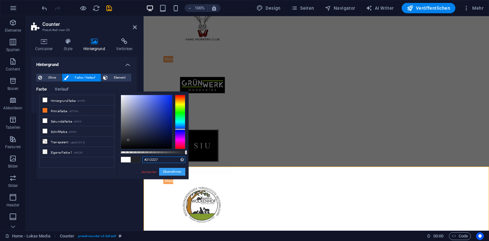
type input "#212227"
click at [168, 173] on button "Übernehmen" at bounding box center [172, 172] width 26 height 8
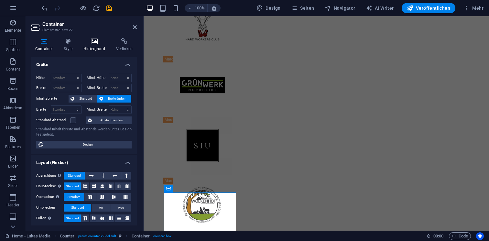
click at [96, 42] on icon at bounding box center [94, 41] width 30 height 6
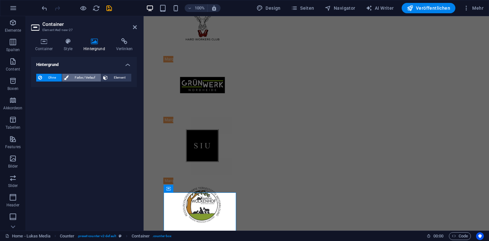
click at [71, 75] on span "Farbe / Verlauf" at bounding box center [84, 78] width 28 height 8
click at [43, 102] on span at bounding box center [40, 103] width 7 height 7
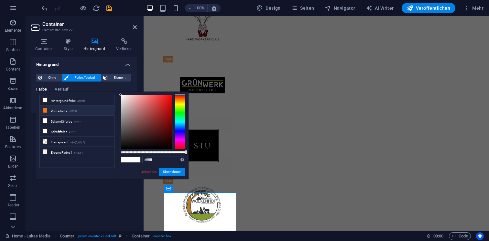
click at [72, 113] on li "Primärfarbe #f7741d" at bounding box center [77, 110] width 74 height 10
type input "#f7741d"
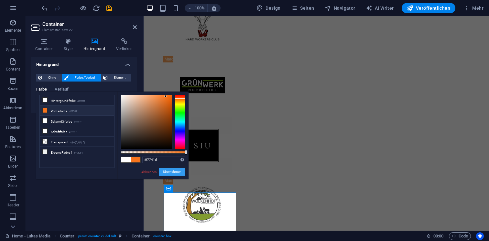
click at [183, 175] on button "Übernehmen" at bounding box center [172, 172] width 26 height 8
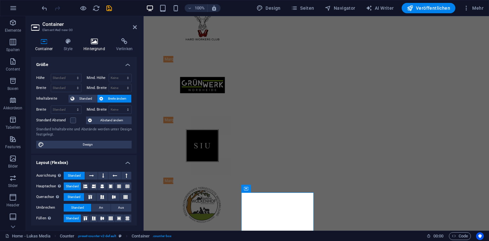
click at [95, 43] on icon at bounding box center [94, 41] width 30 height 6
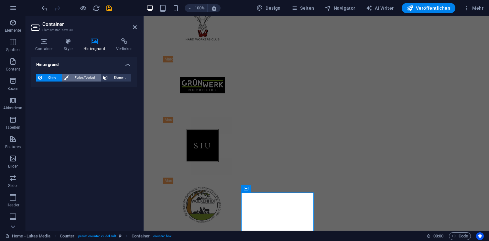
click at [81, 77] on span "Farbe / Verlauf" at bounding box center [84, 78] width 28 height 8
click at [41, 101] on span at bounding box center [40, 103] width 7 height 7
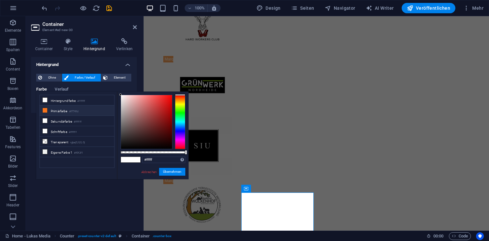
click at [97, 107] on li "Primärfarbe #f7741d" at bounding box center [77, 110] width 74 height 10
type input "#f7741d"
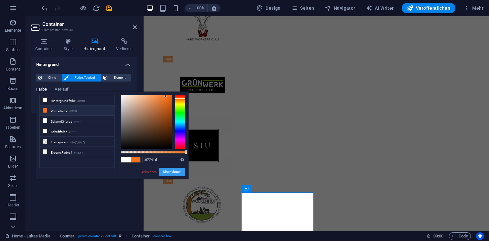
click at [171, 169] on button "Übernehmen" at bounding box center [172, 172] width 26 height 8
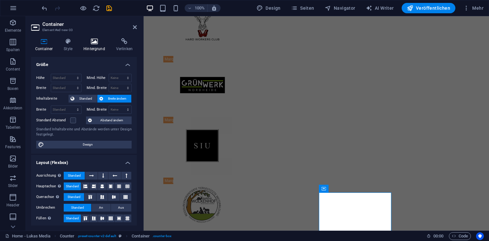
click at [90, 45] on h4 "Hintergrund" at bounding box center [95, 45] width 33 height 14
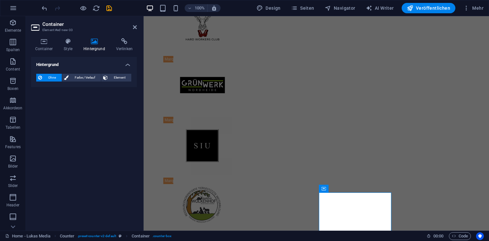
click at [75, 83] on div "Ohne Farbe / Verlauf Element Hintergrund über volle Breite strecken Farb-Overla…" at bounding box center [84, 78] width 106 height 18
click at [76, 78] on span "Farbe / Verlauf" at bounding box center [84, 78] width 28 height 8
click at [41, 102] on span at bounding box center [40, 103] width 7 height 7
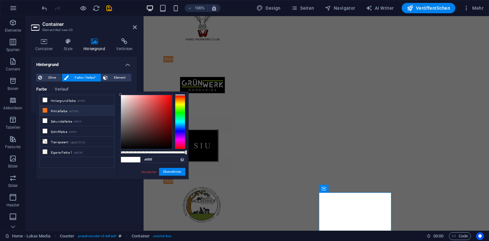
click at [94, 111] on li "Primärfarbe #f7741d" at bounding box center [77, 110] width 74 height 10
type input "#f7741d"
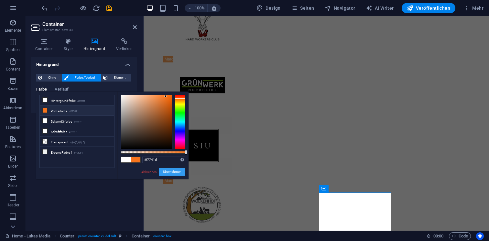
click at [174, 169] on button "Übernehmen" at bounding box center [172, 172] width 26 height 8
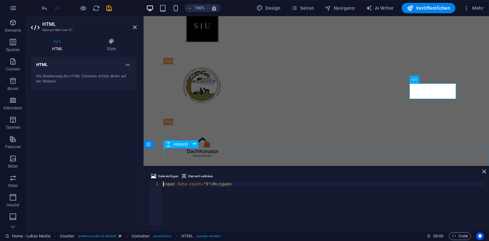
scroll to position [1895, 0]
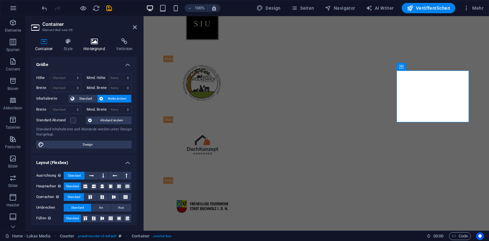
click at [93, 47] on h4 "Hintergrund" at bounding box center [95, 45] width 33 height 14
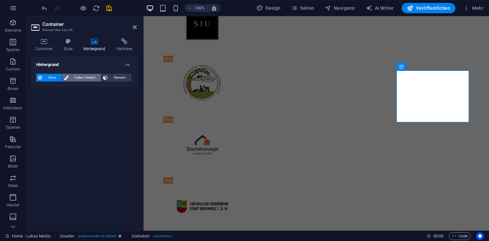
click at [76, 75] on span "Farbe / Verlauf" at bounding box center [84, 78] width 28 height 8
click at [43, 103] on span at bounding box center [40, 103] width 7 height 7
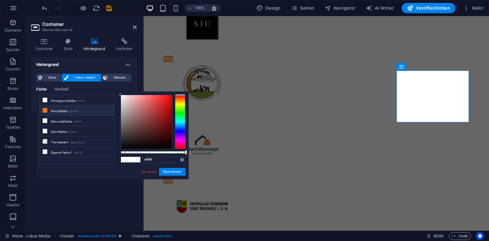
click at [79, 114] on li "Primärfarbe #f7741d" at bounding box center [77, 110] width 74 height 10
type input "#f7741d"
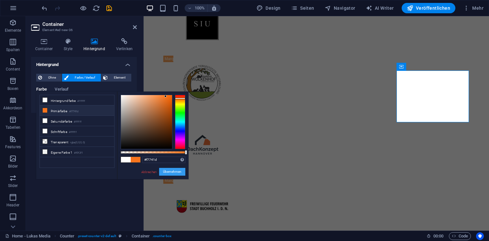
click at [177, 172] on button "Übernehmen" at bounding box center [172, 172] width 26 height 8
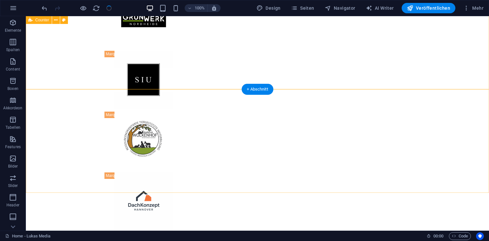
scroll to position [1819, 0]
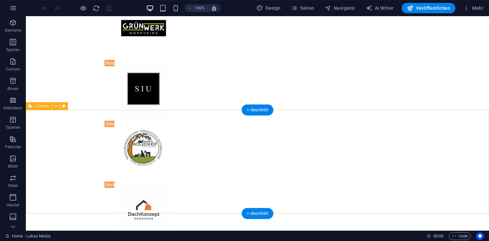
scroll to position [1829, 0]
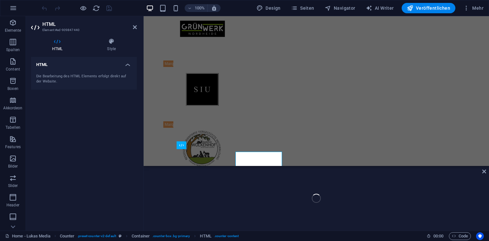
scroll to position [1826, 0]
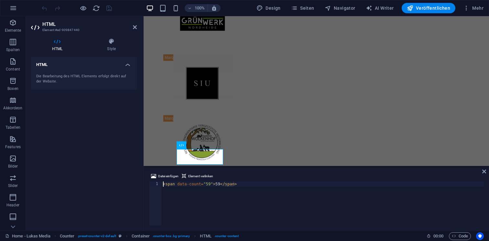
click at [217, 185] on div "< span data-count = "59" > 59 </ span >" at bounding box center [323, 208] width 322 height 54
click at [223, 186] on div "< span data-count = "59" > 5vv9 </ span >" at bounding box center [323, 208] width 322 height 54
type textarea "<span data-count="59">250</span>"
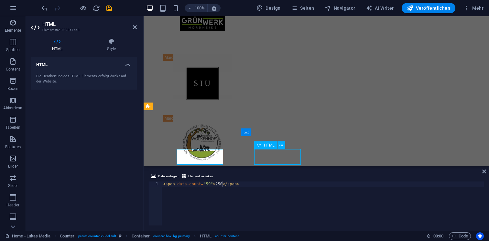
scroll to position [1829, 0]
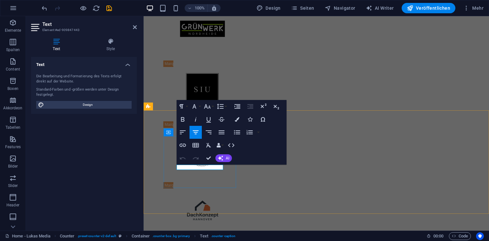
click at [195, 133] on icon "button" at bounding box center [196, 132] width 8 height 8
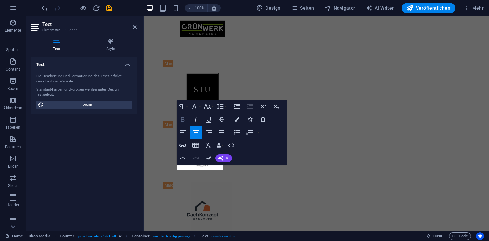
click at [180, 113] on button "Fett" at bounding box center [182, 119] width 12 height 13
click at [182, 118] on icon "button" at bounding box center [183, 119] width 8 height 8
click at [184, 116] on icon "button" at bounding box center [183, 119] width 8 height 8
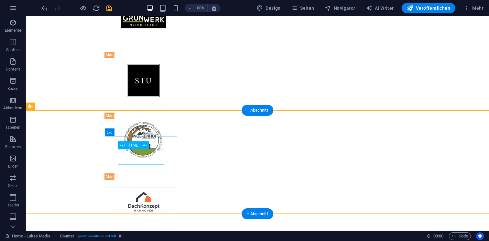
scroll to position [1826, 0]
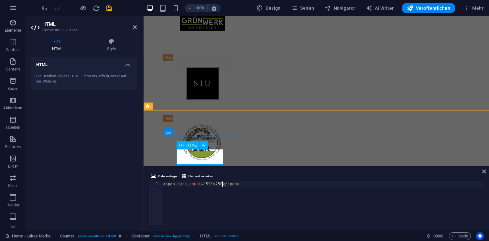
click at [219, 183] on div "< span data-count = "59" > 250 </ span >" at bounding box center [323, 208] width 322 height 54
click at [221, 183] on div "< span data-count = "59" > 250 </ span >" at bounding box center [323, 208] width 322 height 54
type textarea "<span data-count="59">250 + </span>"
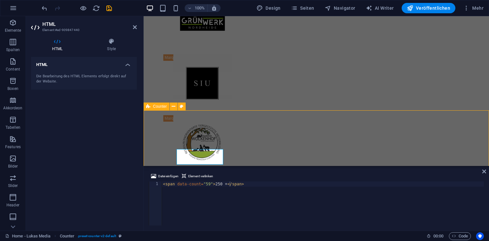
scroll to position [1829, 0]
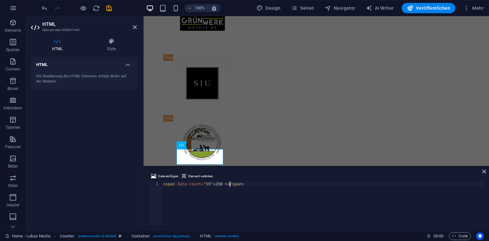
type textarea "<span data-count="59">250 +</span>"
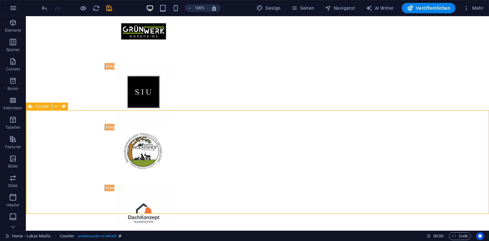
scroll to position [1829, 0]
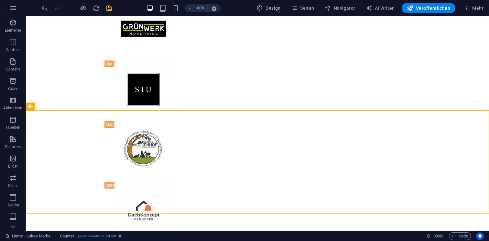
click at [0, 0] on div at bounding box center [0, 0] width 0 height 0
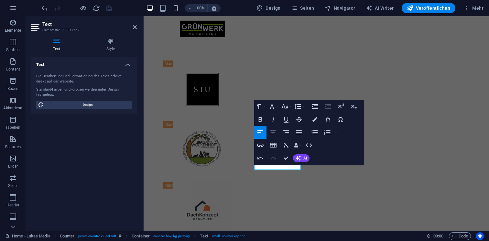
click at [272, 130] on icon "button" at bounding box center [273, 132] width 8 height 8
click at [262, 121] on icon "button" at bounding box center [261, 119] width 4 height 5
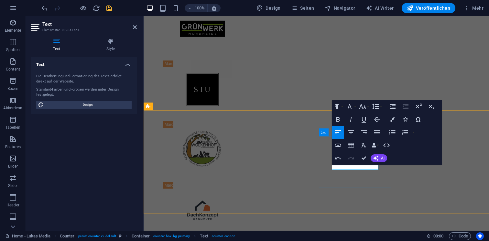
click at [335, 122] on icon "button" at bounding box center [338, 119] width 8 height 8
click at [347, 130] on icon "button" at bounding box center [351, 132] width 8 height 8
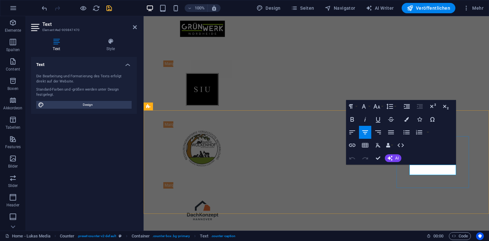
drag, startPoint x: 450, startPoint y: 172, endPoint x: 409, endPoint y: 166, distance: 41.5
click at [368, 134] on icon "button" at bounding box center [365, 132] width 8 height 8
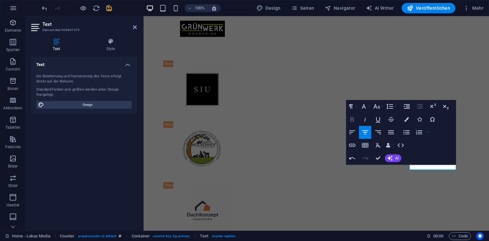
click at [353, 118] on icon "button" at bounding box center [352, 119] width 8 height 8
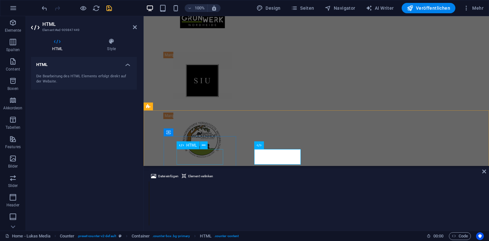
scroll to position [1826, 0]
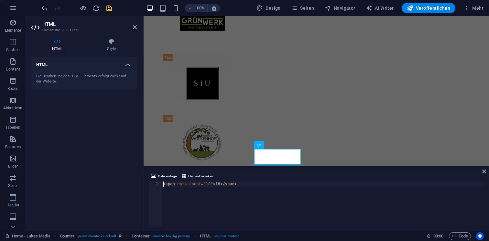
click at [219, 184] on div "< span data-count = "18" > 18 </ span >" at bounding box center [323, 208] width 322 height 54
type textarea "<span data-count="18">400 +</span>"
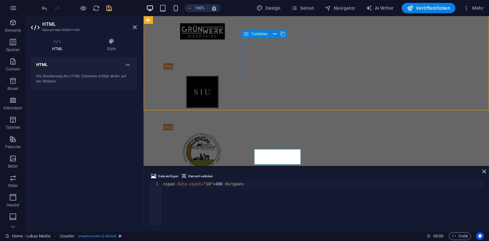
scroll to position [1829, 0]
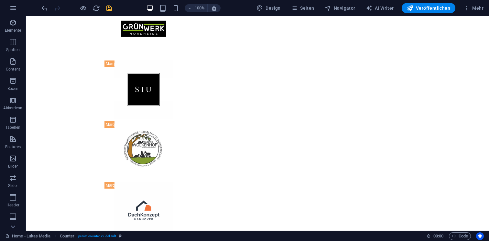
click at [111, 11] on icon "save" at bounding box center [108, 8] width 7 height 7
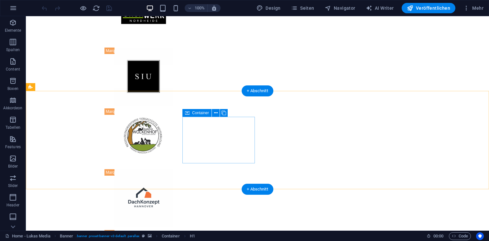
scroll to position [1848, 0]
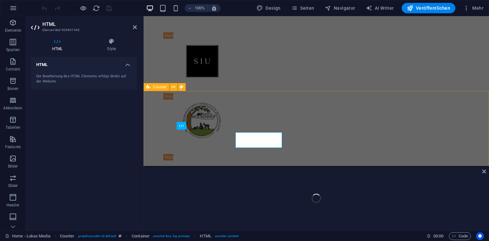
scroll to position [1846, 0]
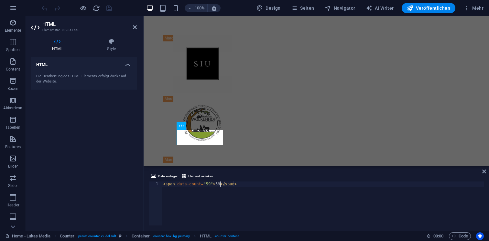
click at [219, 186] on div "< span data-count = "59" > 59 </ span >" at bounding box center [323, 208] width 322 height 54
type textarea "<span data-count="59">Über 250</span>"
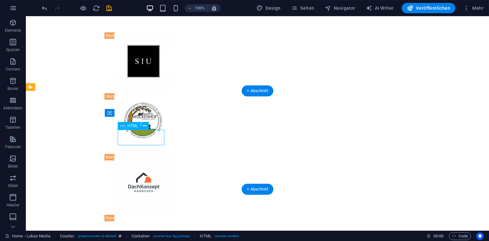
scroll to position [1846, 0]
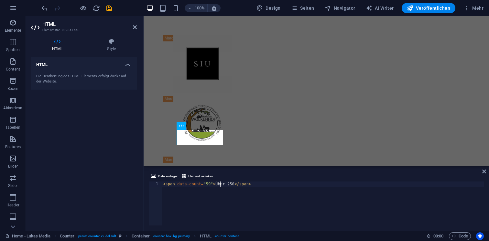
click at [219, 185] on div "< span data-count = "59" > Über 250 </ span >" at bounding box center [323, 208] width 322 height 54
type textarea "<span data-count="59">ÜBER 250</span>"
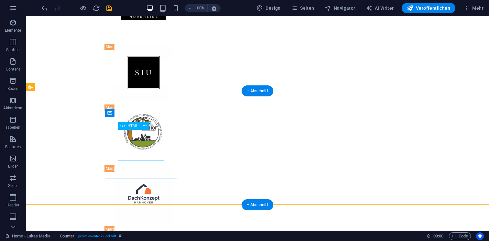
scroll to position [1848, 0]
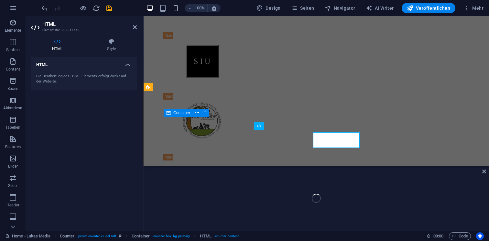
scroll to position [1846, 0]
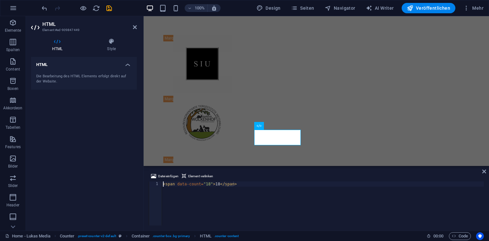
click at [220, 184] on div "< span data-count = "18" > 18 </ span >" at bounding box center [323, 208] width 322 height 54
type textarea "<span data-count="18">Über 300</span>"
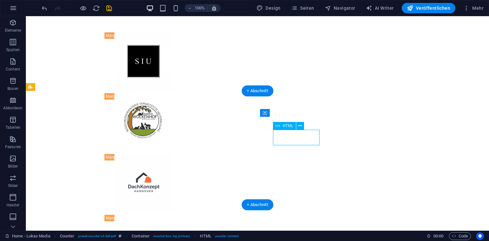
scroll to position [1846, 0]
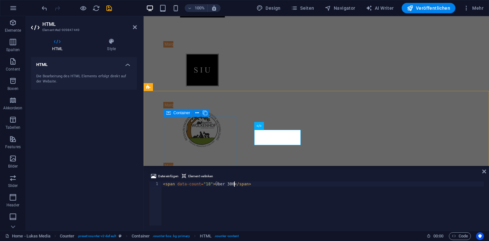
scroll to position [1846, 0]
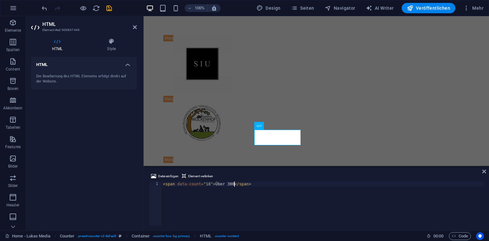
click at [234, 184] on div "< span data-count = "18" > Über 300 </ span >" at bounding box center [323, 208] width 322 height 54
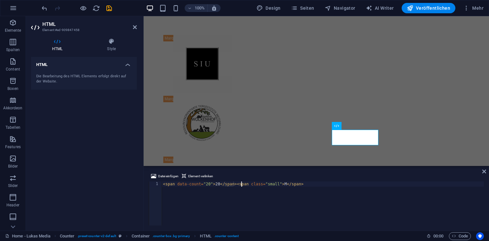
click at [240, 184] on div "< span data-count = "20" > 20 </ span > < span class = "small" > M </ span >" at bounding box center [323, 208] width 322 height 54
click at [232, 185] on div "< span data-count = "18" > Über 300 </ span >" at bounding box center [323, 208] width 322 height 54
click at [230, 184] on div "< span data-count = "18" > Über 300 </ span >" at bounding box center [323, 208] width 322 height 54
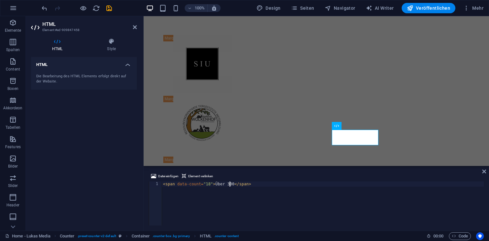
click at [230, 184] on div "< span data-count = "18" > Über 300 </ span >" at bounding box center [323, 208] width 322 height 54
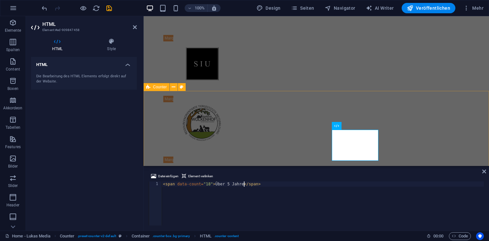
type textarea "<span data-count="18">Über 5 Jahre</span>"
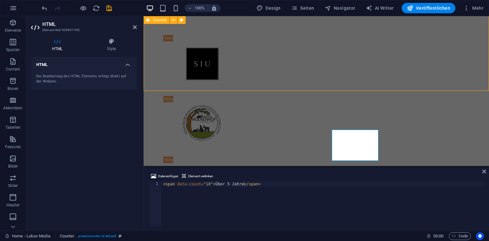
scroll to position [1848, 0]
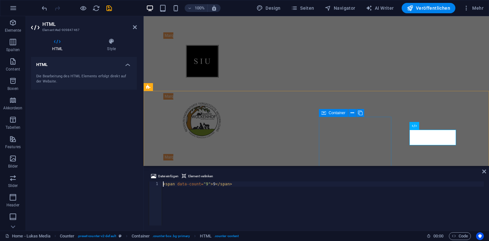
scroll to position [1846, 0]
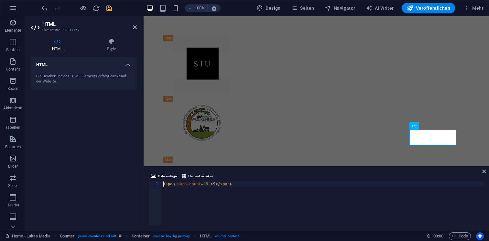
click at [216, 186] on div "< span data-count = "9" > 9 </ span >" at bounding box center [323, 208] width 322 height 54
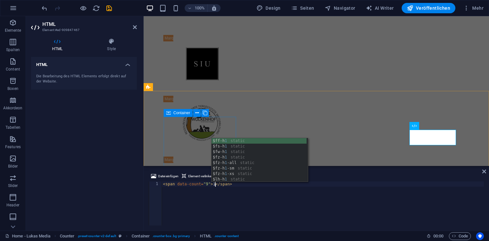
type textarea "<span data-count="9">1</span>"
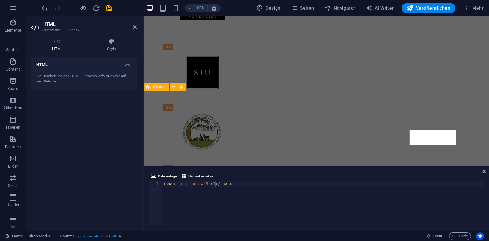
scroll to position [1848, 0]
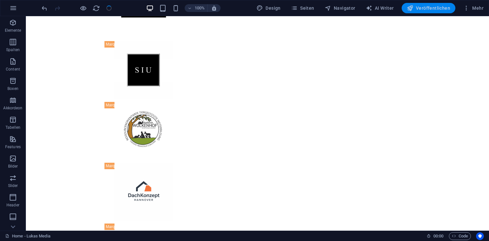
click at [0, 0] on span "Veröffentlichen" at bounding box center [0, 0] width 0 height 0
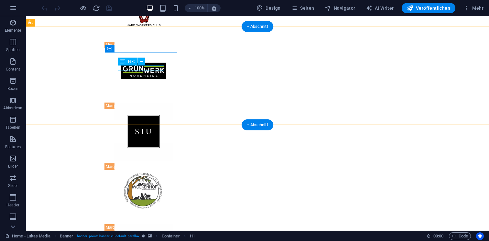
scroll to position [1821, 0]
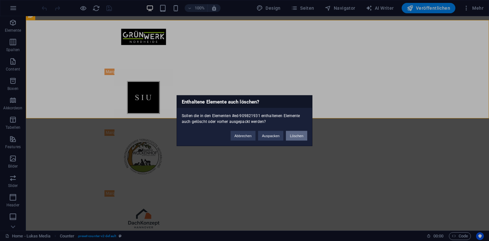
click at [302, 134] on button "Löschen" at bounding box center [296, 136] width 21 height 10
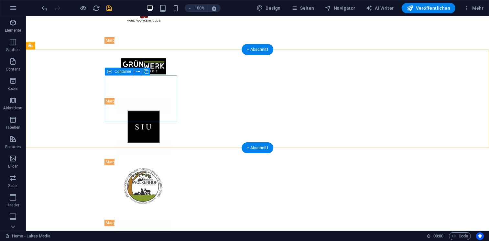
scroll to position [1783, 0]
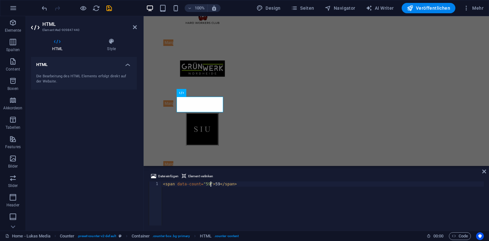
click at [210, 186] on div "< span data-count = "59" > 59 </ span >" at bounding box center [323, 208] width 322 height 54
type textarea "<span data-count="250">59</span>"
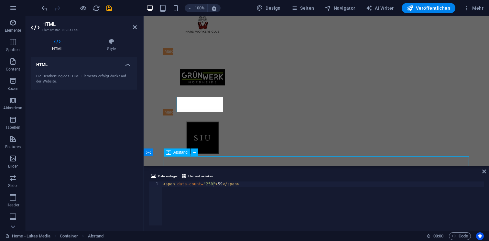
scroll to position [1783, 0]
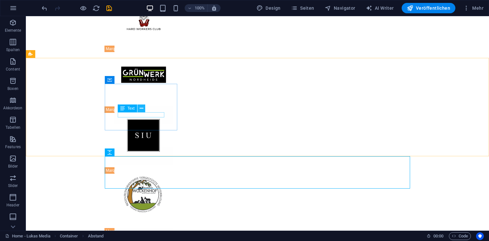
click at [138, 104] on button at bounding box center [141, 108] width 8 height 8
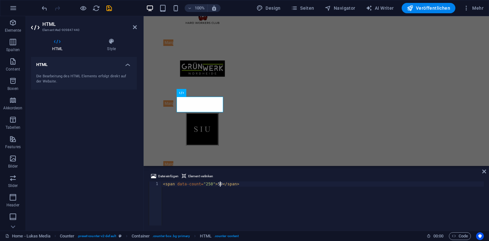
click at [220, 185] on div "< span data-count = "250" > 59 </ span >" at bounding box center [323, 208] width 322 height 54
type textarea "<span data-count="59">59</span>"
click at [216, 197] on div "< span data-count = "59" > 59 </ span >" at bounding box center [323, 208] width 322 height 54
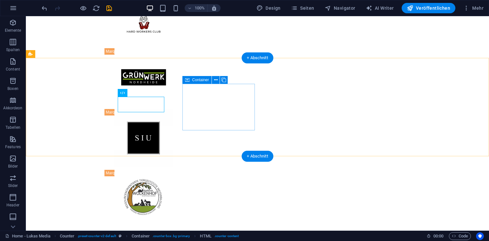
scroll to position [1783, 0]
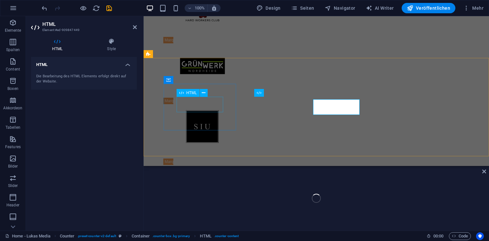
scroll to position [1780, 0]
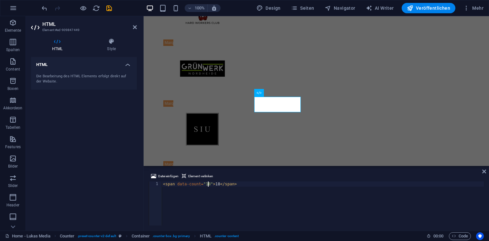
click at [209, 185] on div "< span data-count = "18" > 18 </ span >" at bounding box center [323, 208] width 322 height 54
type textarea "<span data-count="350 +">18</span>"
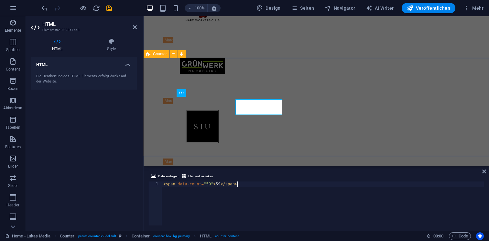
scroll to position [1780, 0]
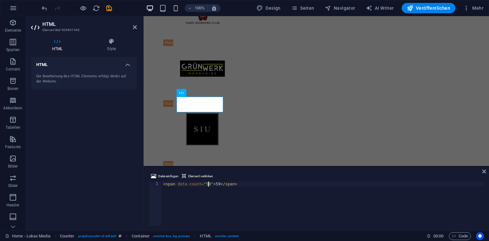
click at [208, 184] on div "< span data-count = "59" > 59 </ span >" at bounding box center [323, 208] width 322 height 54
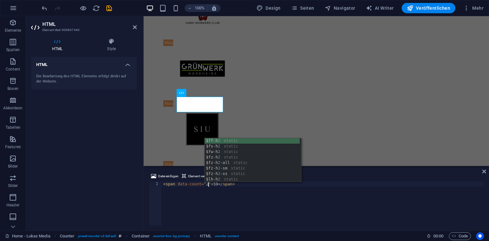
scroll to position [0, 4]
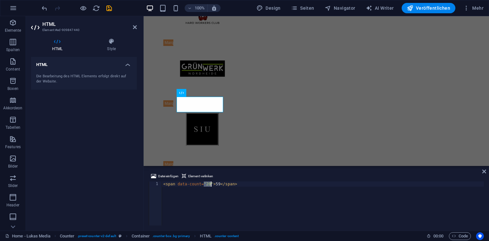
click at [208, 184] on div "< span data-count = "20" > 59 </ span >" at bounding box center [323, 208] width 322 height 54
click at [210, 185] on div "< span data-count = "20" > 59 </ span >" at bounding box center [323, 208] width 322 height 54
type textarea "<span data-count="200+">59</span>"
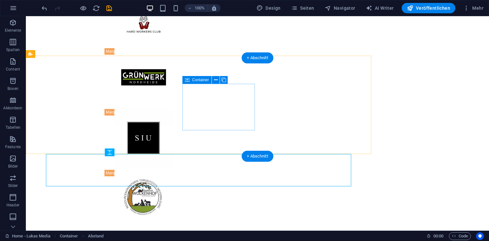
scroll to position [1783, 0]
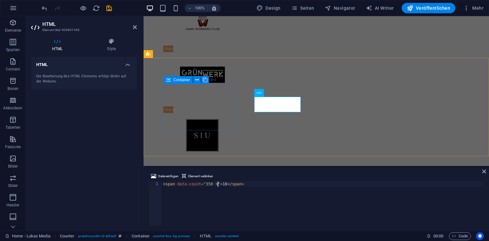
scroll to position [1780, 0]
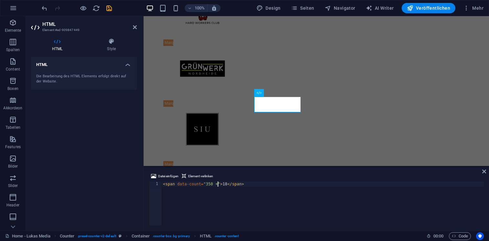
click at [216, 185] on div "< span data-count = "350 +" > 18 </ span >" at bounding box center [323, 208] width 322 height 54
type textarea "<span data-count="350+">18</span>"
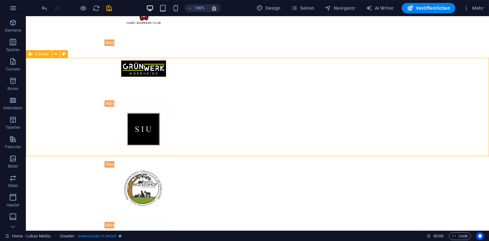
scroll to position [1783, 0]
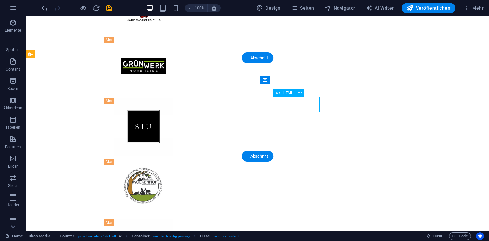
scroll to position [1780, 0]
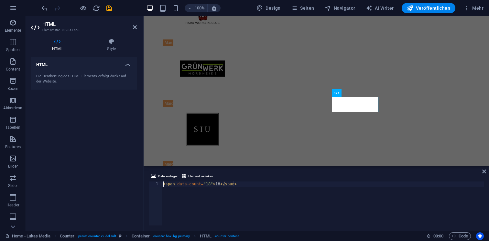
click at [210, 185] on div "< span data-count = "18" > 18 </ span >" at bounding box center [323, 208] width 322 height 54
type textarea "<span data-count="5 Jahre">18</span>"
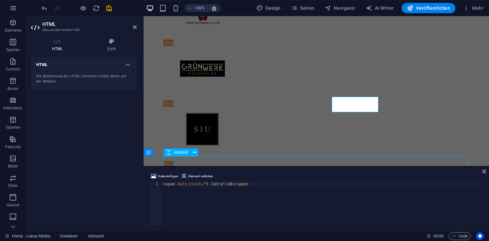
scroll to position [1783, 0]
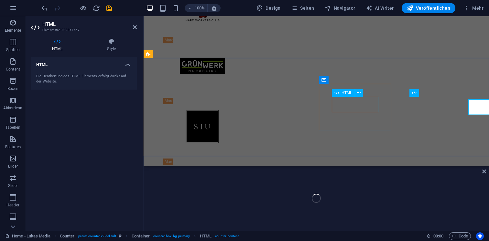
scroll to position [1780, 0]
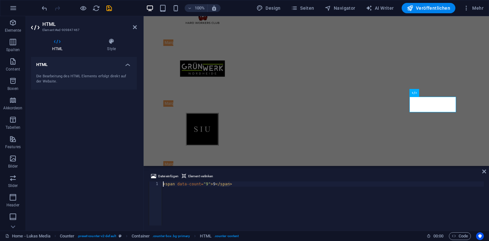
click at [208, 185] on div "< span data-count = "9" > 9 </ span >" at bounding box center [323, 208] width 322 height 54
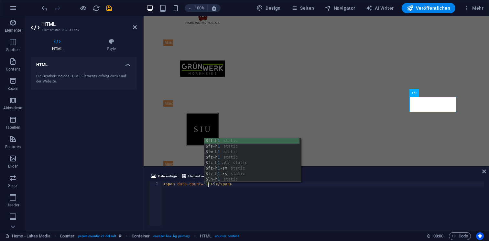
scroll to position [0, 4]
type textarea "<span data-count="1">9</span>"
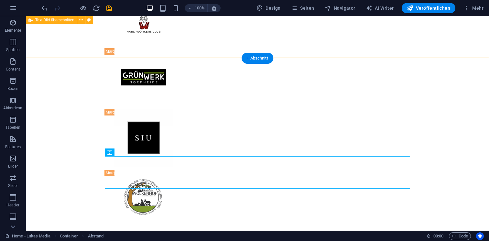
scroll to position [1783, 0]
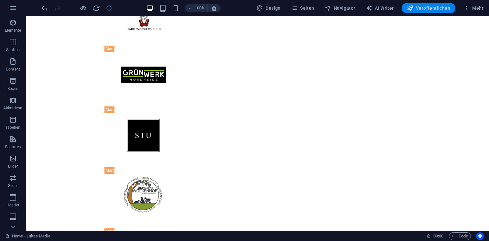
click at [0, 0] on span "Veröffentlichen" at bounding box center [0, 0] width 0 height 0
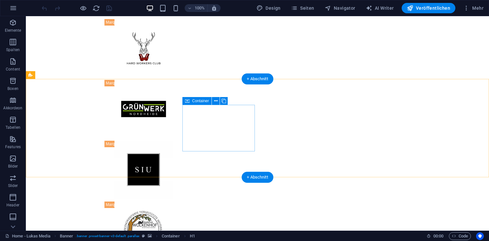
scroll to position [1765, 0]
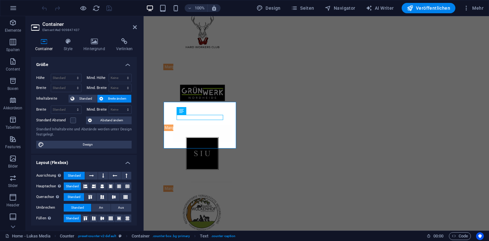
click at [139, 102] on div "Container Style Hintergrund Verlinken Größe Höhe Standard px rem % vh vw Mind. …" at bounding box center [84, 132] width 116 height 198
click at [135, 26] on icon at bounding box center [135, 27] width 4 height 5
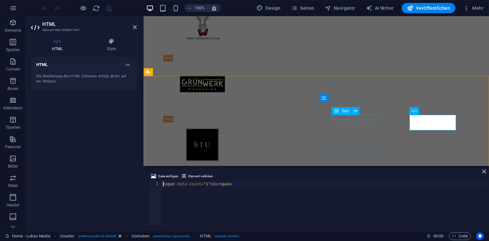
scroll to position [1762, 0]
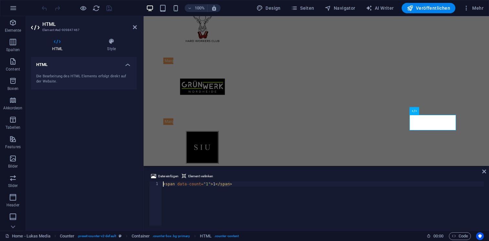
click at [177, 187] on div "< span data-count = "1" > 1 </ span >" at bounding box center [323, 208] width 322 height 54
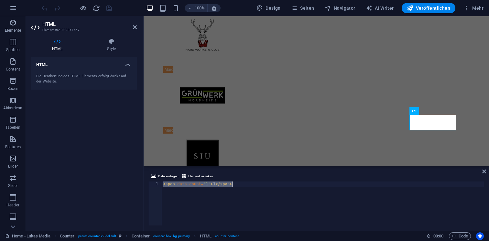
scroll to position [1765, 0]
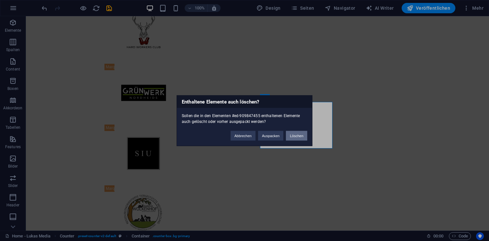
click at [296, 140] on button "Löschen" at bounding box center [296, 136] width 21 height 10
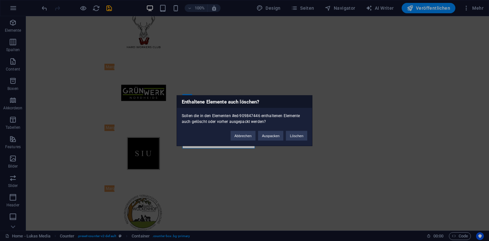
click at [283, 138] on div "Abbrechen Auspacken Löschen" at bounding box center [269, 132] width 86 height 16
click at [289, 138] on button "Löschen" at bounding box center [296, 136] width 21 height 10
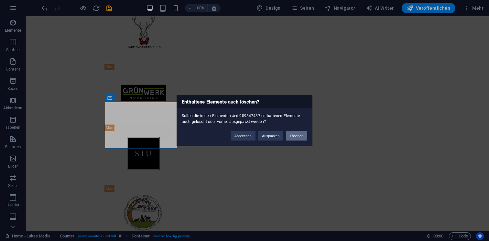
click at [290, 134] on button "Löschen" at bounding box center [296, 136] width 21 height 10
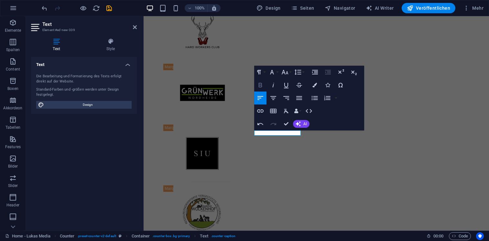
click at [261, 85] on icon "button" at bounding box center [261, 85] width 4 height 5
click at [273, 97] on icon "button" at bounding box center [273, 98] width 8 height 8
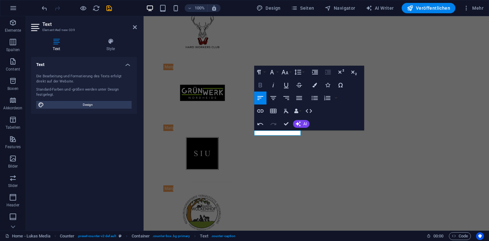
click at [262, 81] on button "Fett" at bounding box center [260, 85] width 12 height 13
click at [268, 96] on button "Zentriert ausrichten" at bounding box center [273, 97] width 12 height 13
drag, startPoint x: 402, startPoint y: 130, endPoint x: 234, endPoint y: 130, distance: 168.7
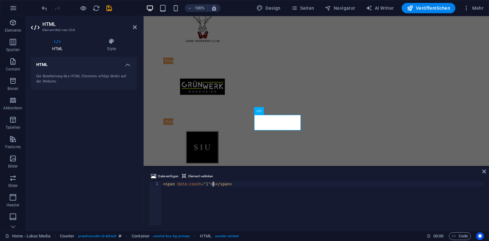
click at [214, 185] on div "< span data-count = "1" > 1 </ span >" at bounding box center [323, 208] width 322 height 54
type textarea "<span data-count="1">5 Jahre +</span>"
click at [484, 172] on icon at bounding box center [484, 171] width 4 height 5
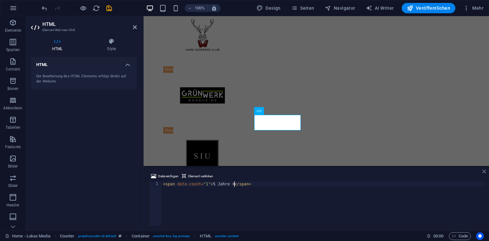
scroll to position [1765, 0]
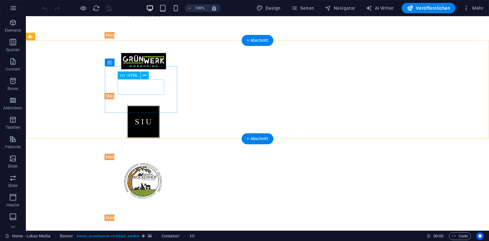
scroll to position [1796, 0]
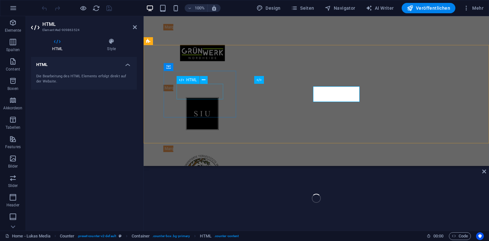
scroll to position [1793, 0]
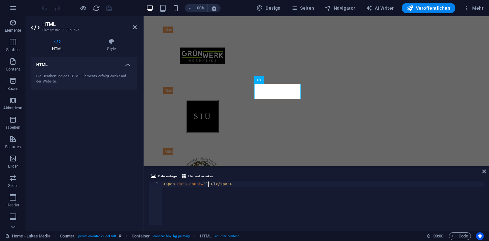
click at [208, 185] on div "< span data-count = "1" > 1 </ span >" at bounding box center [323, 208] width 322 height 54
click at [215, 185] on div "< span data-count = "1" > 1 </ span >" at bounding box center [323, 208] width 322 height 54
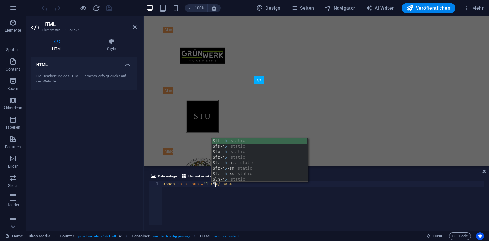
scroll to position [0, 4]
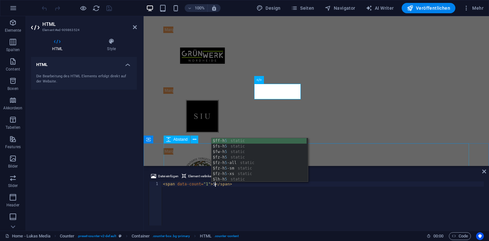
click at [179, 140] on span "Abstand" at bounding box center [180, 139] width 14 height 4
type textarea "<span data-count="1">5</span>"
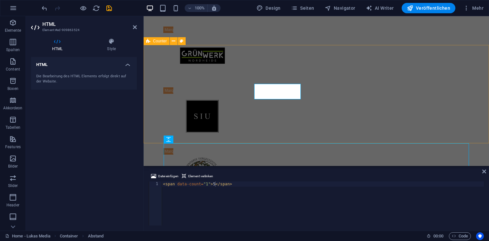
scroll to position [1796, 0]
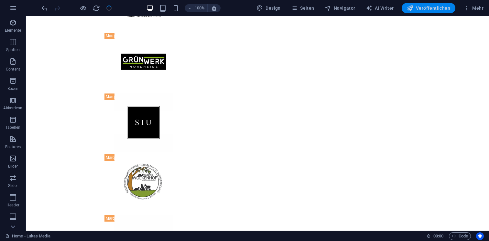
click at [0, 0] on span "Veröffentlichen" at bounding box center [0, 0] width 0 height 0
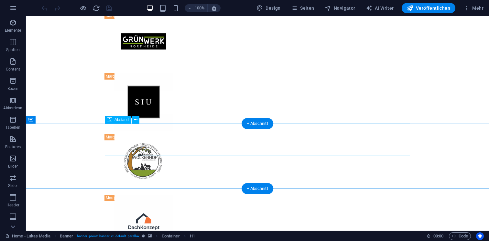
scroll to position [1815, 0]
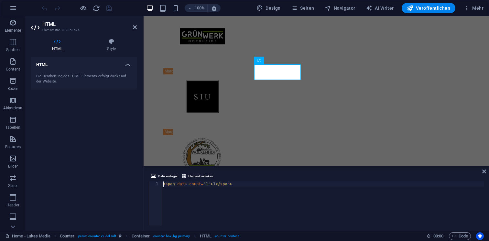
click at [214, 186] on div "< span data-count = "1" > 1 </ span >" at bounding box center [323, 208] width 322 height 54
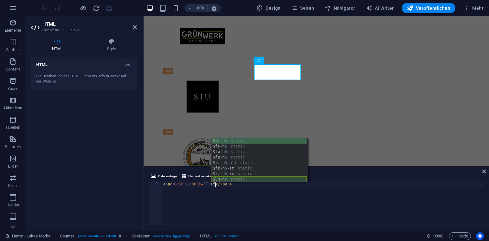
click at [228, 179] on div "$ff-h 5 static $fs-h 5 static $fw-h 5 static $fz-h 5 static $fz-h 5 -all static…" at bounding box center [258, 165] width 95 height 55
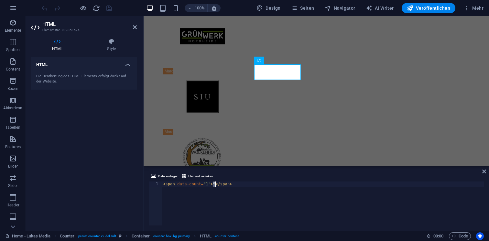
click at [218, 189] on div "< span data-count = "1" > 5 </ span >" at bounding box center [323, 208] width 322 height 54
click at [223, 187] on div "< span data-count = "1" > 5 </ span >" at bounding box center [323, 208] width 322 height 54
click at [238, 186] on div "< span data-count = "1" > 5 </ span >" at bounding box center [323, 208] width 322 height 54
type textarea "<span data-count="1">5</span>"
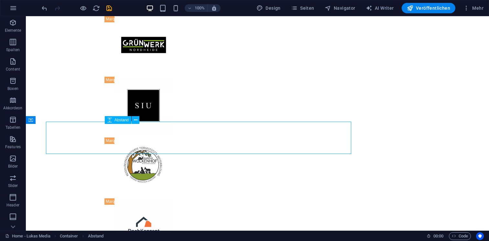
scroll to position [1815, 0]
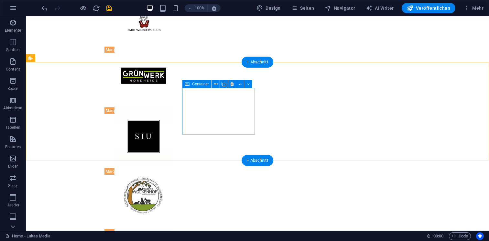
scroll to position [1779, 0]
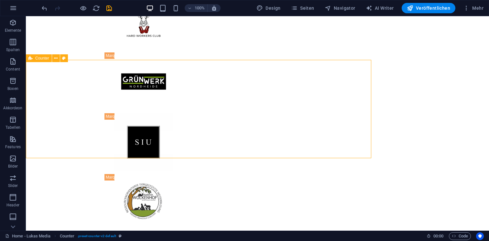
scroll to position [1779, 0]
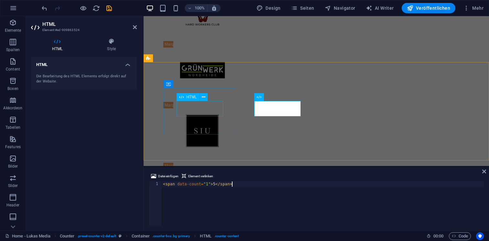
scroll to position [1776, 0]
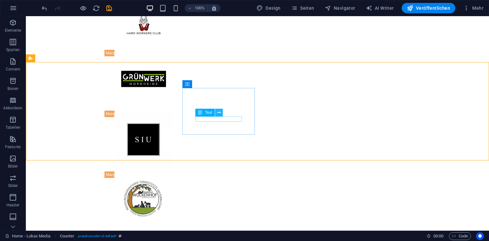
click at [220, 111] on icon at bounding box center [219, 112] width 4 height 7
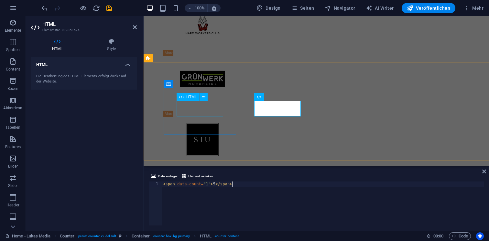
scroll to position [1776, 0]
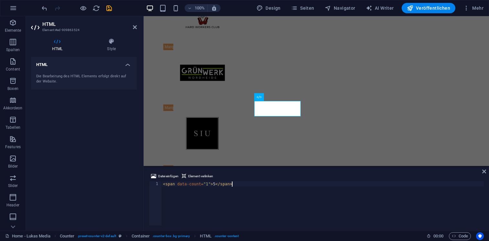
click at [214, 186] on div "< span data-count = "1" > 5 </ span >" at bounding box center [323, 208] width 322 height 54
type textarea "<span data-count="1">5 Jahre</span>"
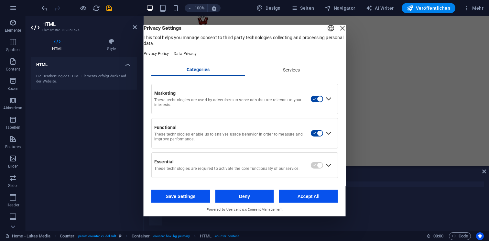
click at [326, 32] on div "English Deutsch" at bounding box center [336, 28] width 21 height 11
click at [338, 32] on div "Close Layer" at bounding box center [342, 27] width 9 height 9
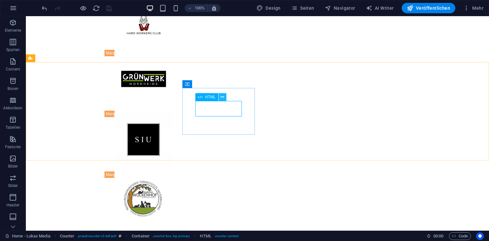
click at [220, 97] on button at bounding box center [223, 97] width 8 height 8
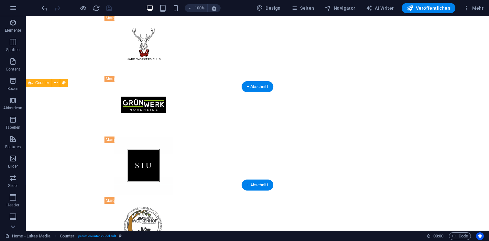
scroll to position [1754, 0]
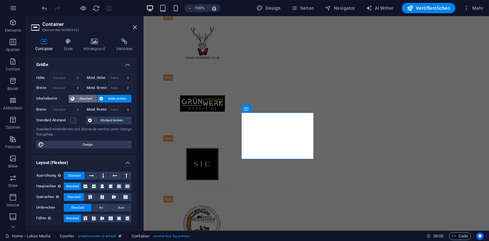
click at [82, 98] on span "Standard" at bounding box center [85, 99] width 19 height 8
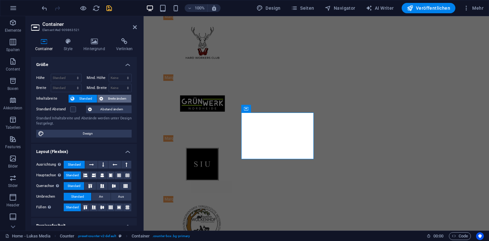
click at [106, 100] on span "Breite ändern" at bounding box center [117, 99] width 24 height 8
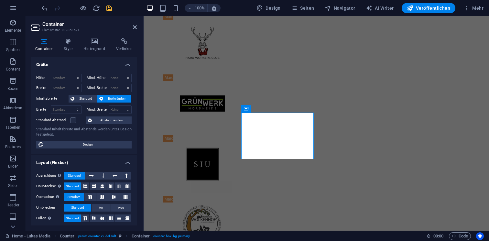
click at [64, 32] on h3 "Element #ed-909863521" at bounding box center [82, 30] width 81 height 6
click at [69, 40] on icon at bounding box center [67, 41] width 17 height 6
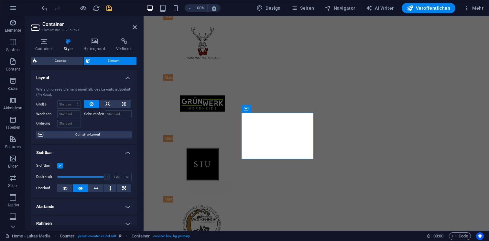
scroll to position [123, 0]
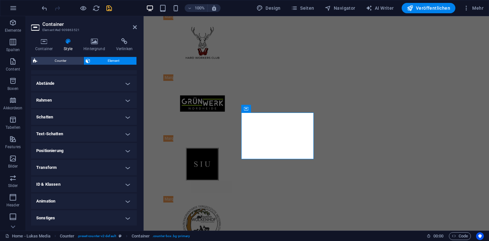
click at [78, 118] on h4 "Schatten" at bounding box center [84, 117] width 106 height 16
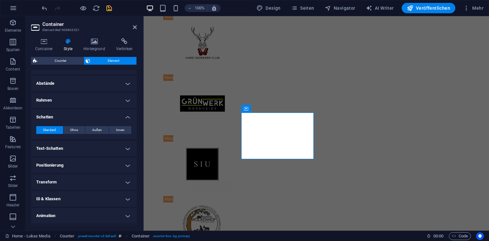
click at [75, 97] on h4 "Rahmen" at bounding box center [84, 100] width 106 height 16
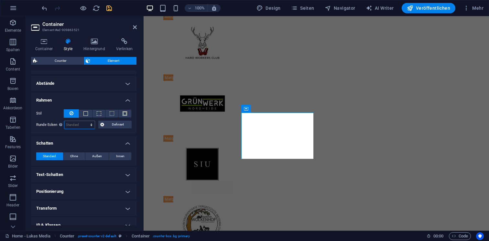
click at [89, 123] on select "Standard px rem % vh vw Definiert" at bounding box center [79, 125] width 31 height 8
select select "px"
click at [85, 121] on select "Standard px rem % vh vw Definiert" at bounding box center [79, 125] width 31 height 8
click at [75, 125] on input "0" at bounding box center [79, 125] width 31 height 8
type input "30"
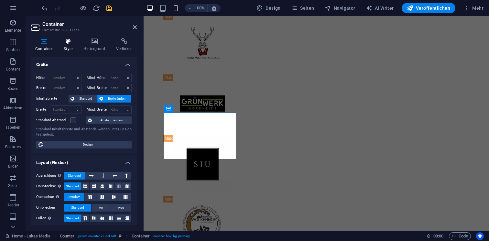
click at [68, 45] on h4 "Style" at bounding box center [69, 45] width 20 height 14
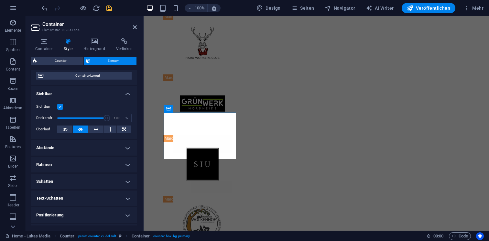
scroll to position [61, 0]
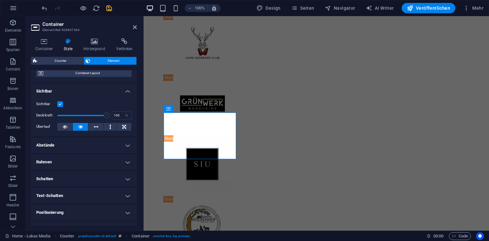
click at [64, 166] on h4 "Rahmen" at bounding box center [84, 162] width 106 height 16
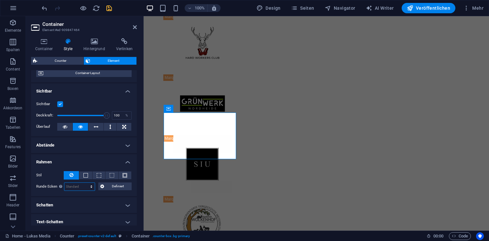
click at [79, 188] on select "Standard px rem % vh vw Definiert" at bounding box center [79, 187] width 31 height 8
select select "px"
click at [85, 183] on select "Standard px rem % vh vw Definiert" at bounding box center [79, 187] width 31 height 8
click at [77, 186] on input "0" at bounding box center [79, 187] width 31 height 8
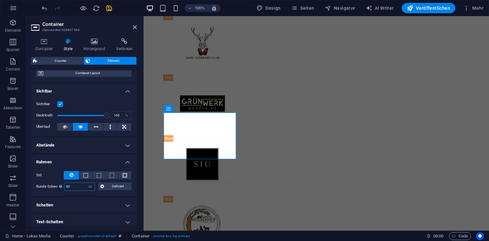
type input "30"
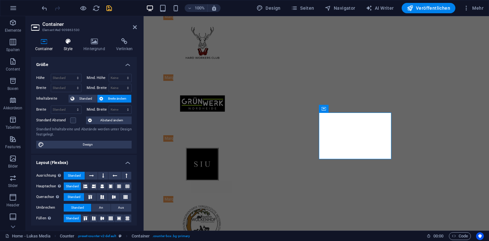
click at [64, 45] on h4 "Style" at bounding box center [69, 45] width 20 height 14
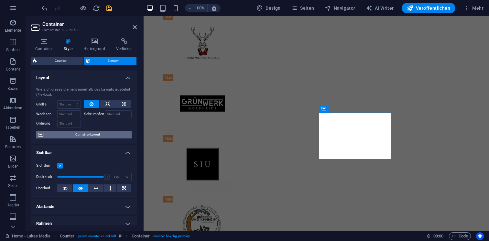
scroll to position [123, 0]
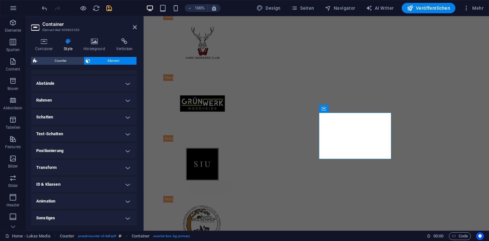
click at [66, 96] on h4 "Rahmen" at bounding box center [84, 100] width 106 height 16
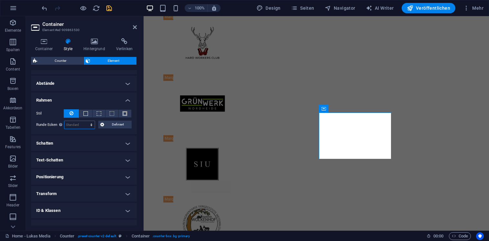
click at [74, 123] on select "Standard px rem % vh vw Definiert" at bounding box center [79, 125] width 31 height 8
select select "px"
click at [85, 121] on select "Standard px rem % vh vw Definiert" at bounding box center [79, 125] width 31 height 8
click at [74, 125] on input "0" at bounding box center [79, 125] width 31 height 8
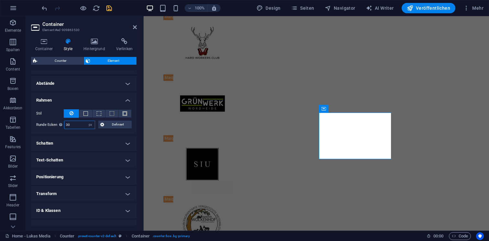
type input "30"
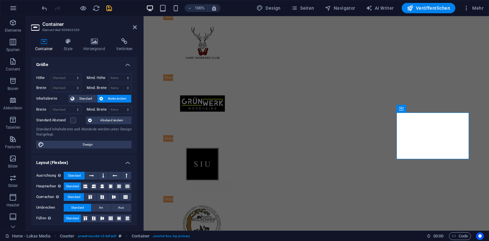
click at [63, 36] on div "Container Style Hintergrund Verlinken Größe Höhe Standard px rem % vh vw Mind. …" at bounding box center [84, 132] width 116 height 198
click at [65, 41] on icon at bounding box center [67, 41] width 17 height 6
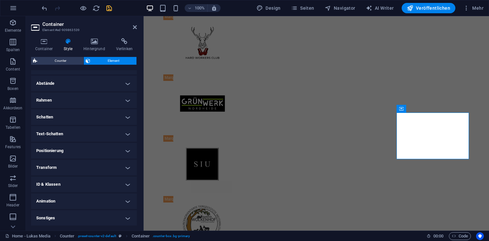
click at [61, 98] on h4 "Rahmen" at bounding box center [84, 100] width 106 height 16
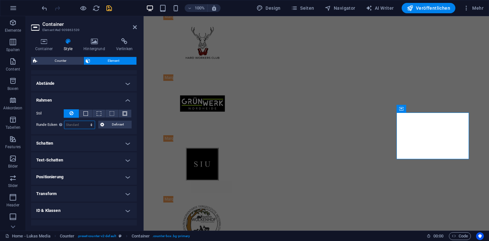
click at [77, 125] on select "Standard px rem % vh vw Definiert" at bounding box center [79, 125] width 31 height 8
select select "px"
click at [85, 121] on select "Standard px rem % vh vw Definiert" at bounding box center [79, 125] width 31 height 8
click at [73, 125] on input "0" at bounding box center [79, 125] width 31 height 8
type input "30"
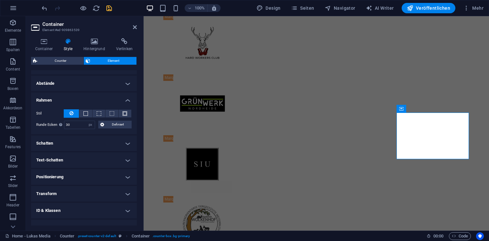
click at [110, 8] on icon "save" at bounding box center [108, 8] width 7 height 7
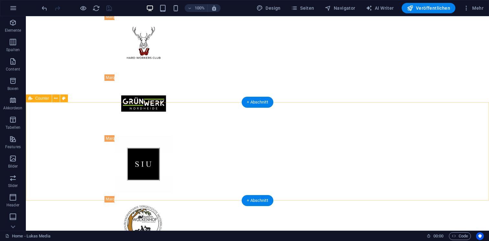
scroll to position [1737, 0]
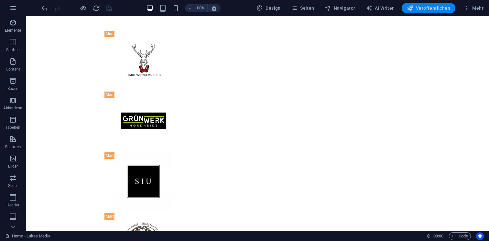
click at [405, 8] on button "Veröffentlichen" at bounding box center [428, 8] width 54 height 10
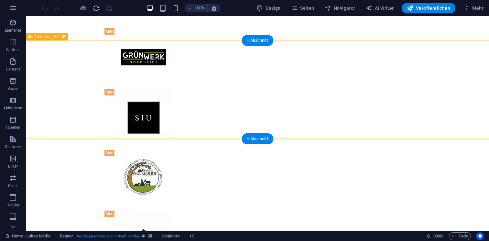
scroll to position [1811, 0]
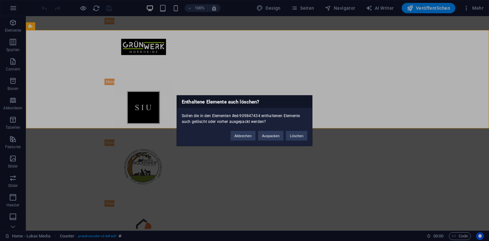
click at [290, 131] on button "Löschen" at bounding box center [296, 136] width 21 height 10
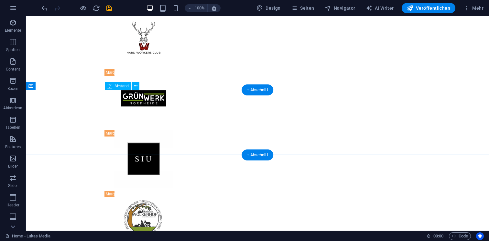
scroll to position [1734, 0]
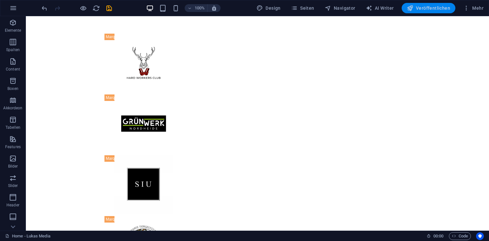
click at [415, 12] on button "Veröffentlichen" at bounding box center [428, 8] width 54 height 10
